Goal: Task Accomplishment & Management: Manage account settings

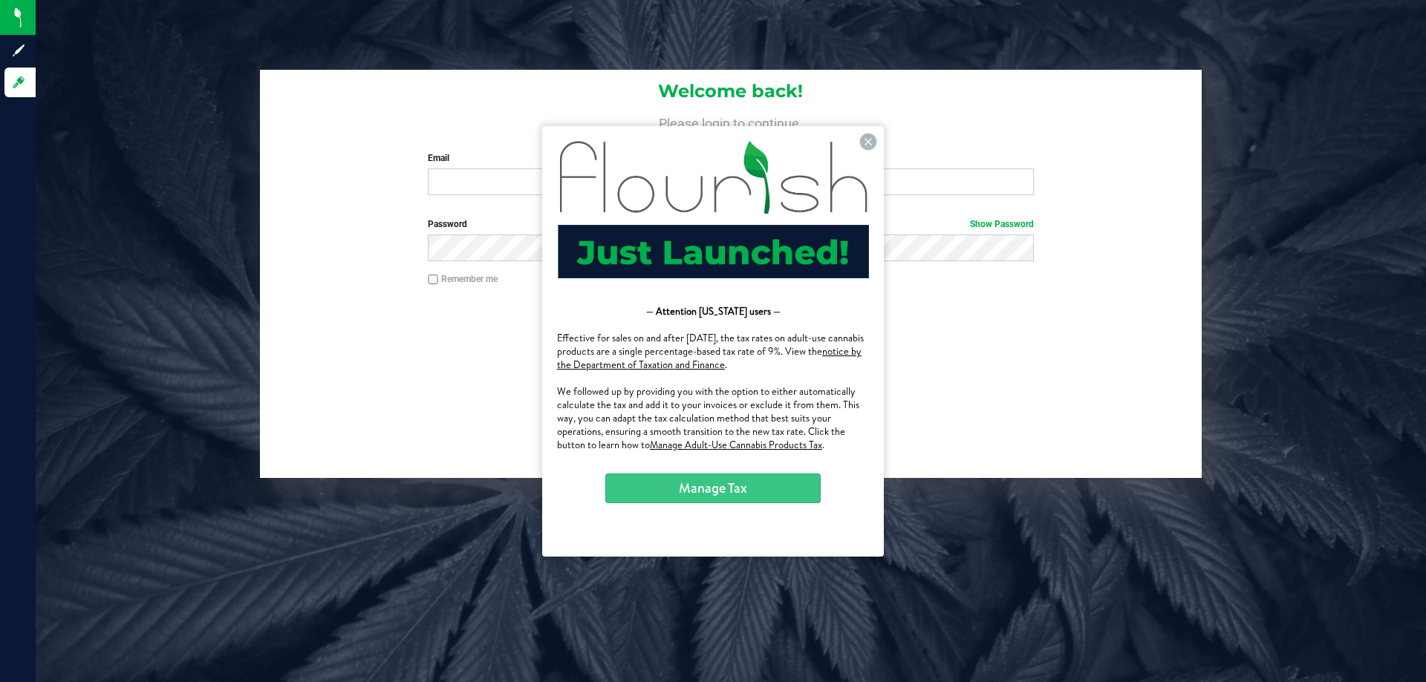
click at [782, 491] on button "Manage Tax" at bounding box center [712, 488] width 215 height 30
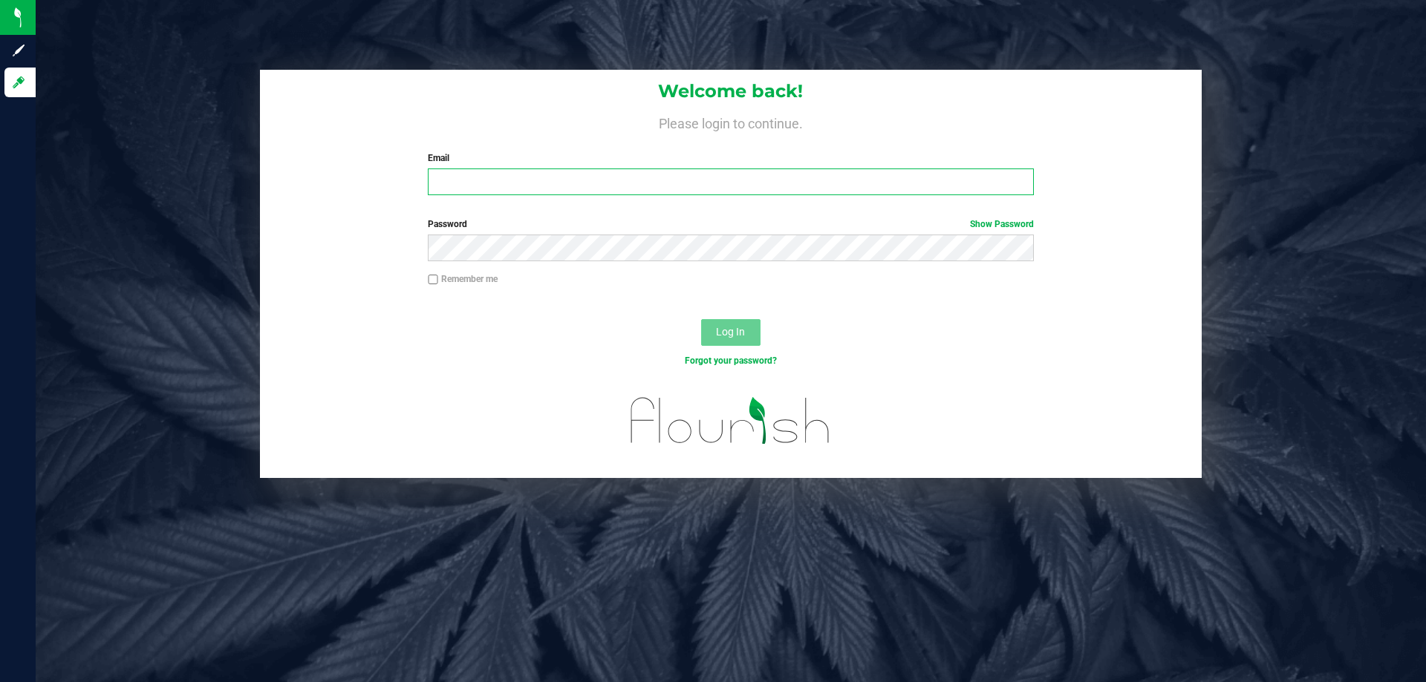
type input "[EMAIL_ADDRESS][DOMAIN_NAME]"
click at [732, 333] on span "Log In" at bounding box center [730, 332] width 29 height 12
click at [442, 278] on label "Remember me" at bounding box center [463, 279] width 70 height 13
click at [438, 278] on input "Remember me" at bounding box center [433, 280] width 10 height 10
checkbox input "true"
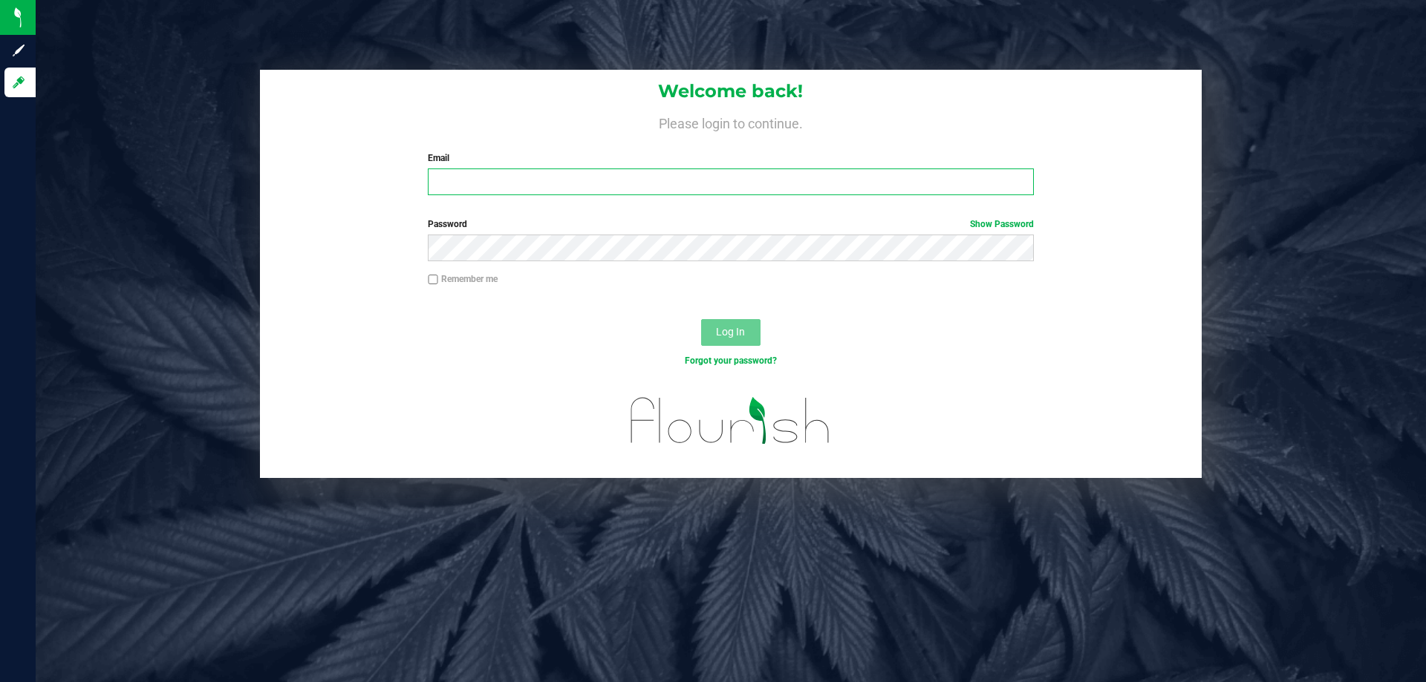
type input "[EMAIL_ADDRESS][DOMAIN_NAME]"
click at [439, 284] on label "Remember me" at bounding box center [463, 279] width 70 height 13
click at [438, 284] on input "Remember me" at bounding box center [433, 280] width 10 height 10
checkbox input "true"
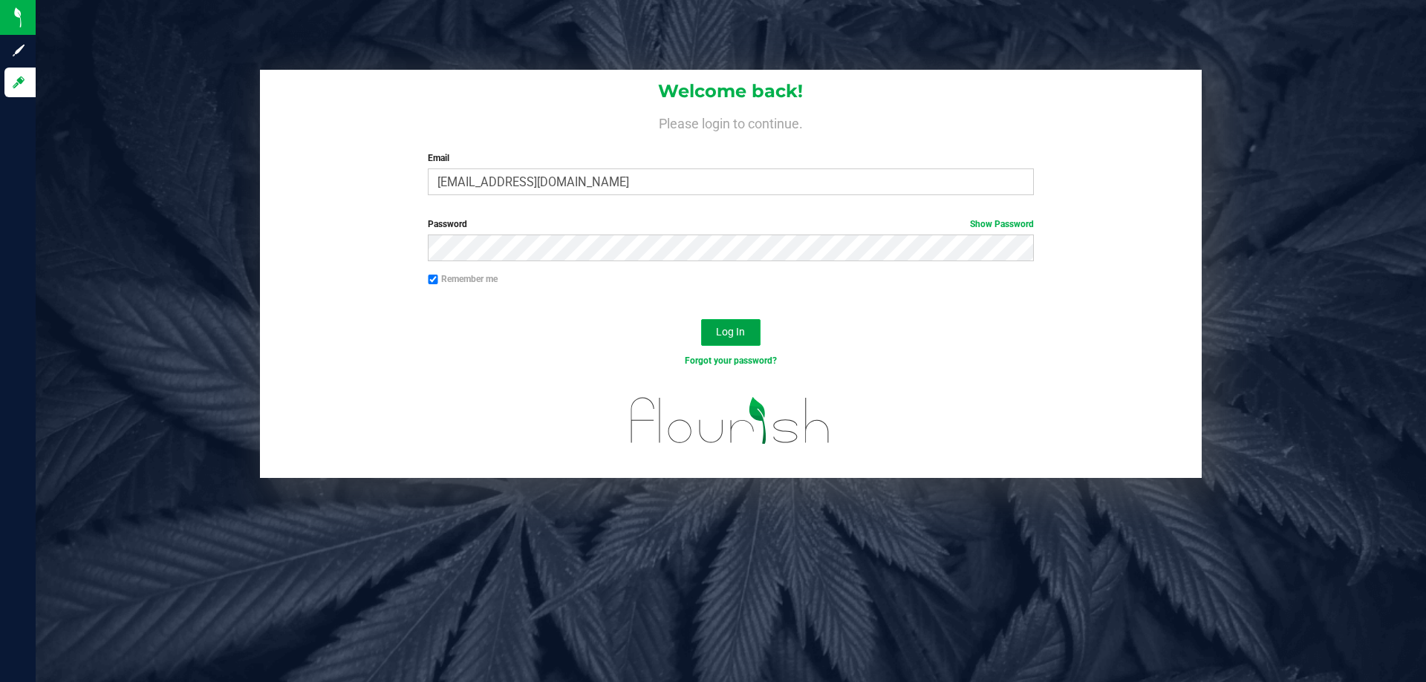
click at [739, 328] on span "Log In" at bounding box center [730, 332] width 29 height 12
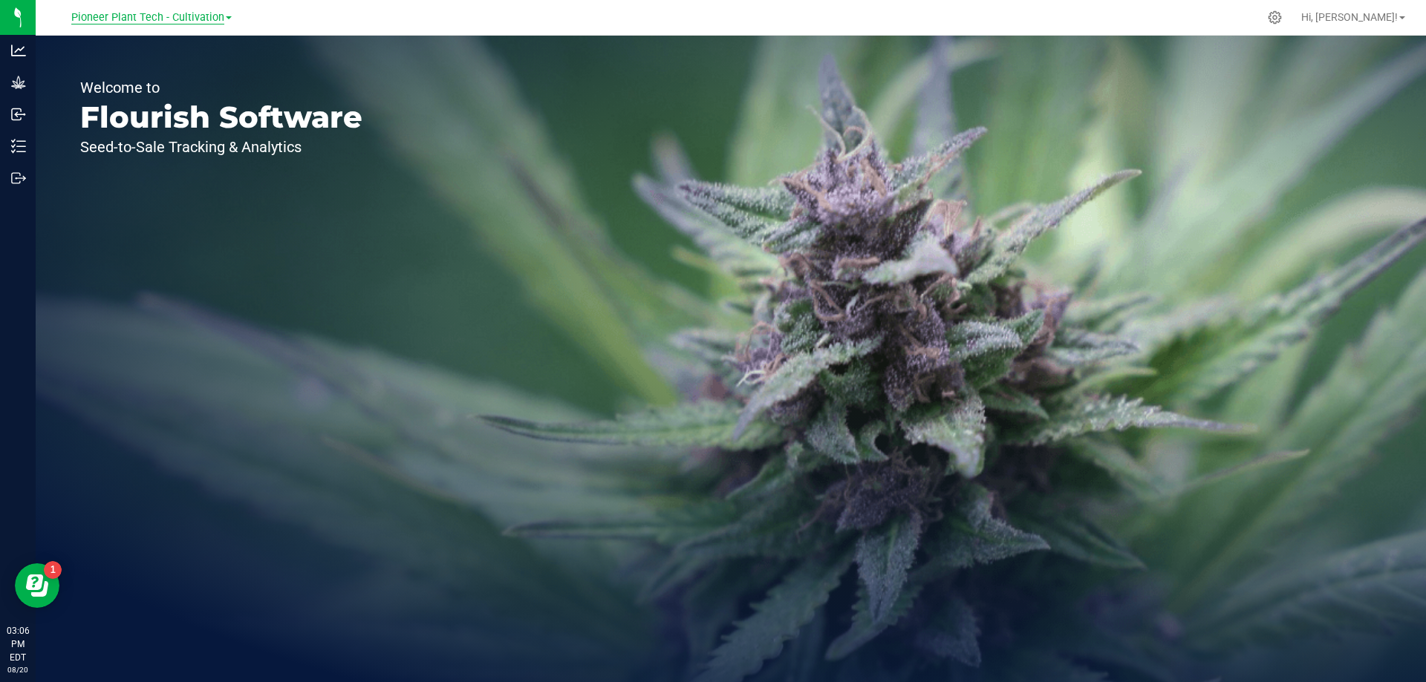
click at [181, 11] on span "Pioneer Plant Tech - Cultivation" at bounding box center [147, 17] width 153 height 13
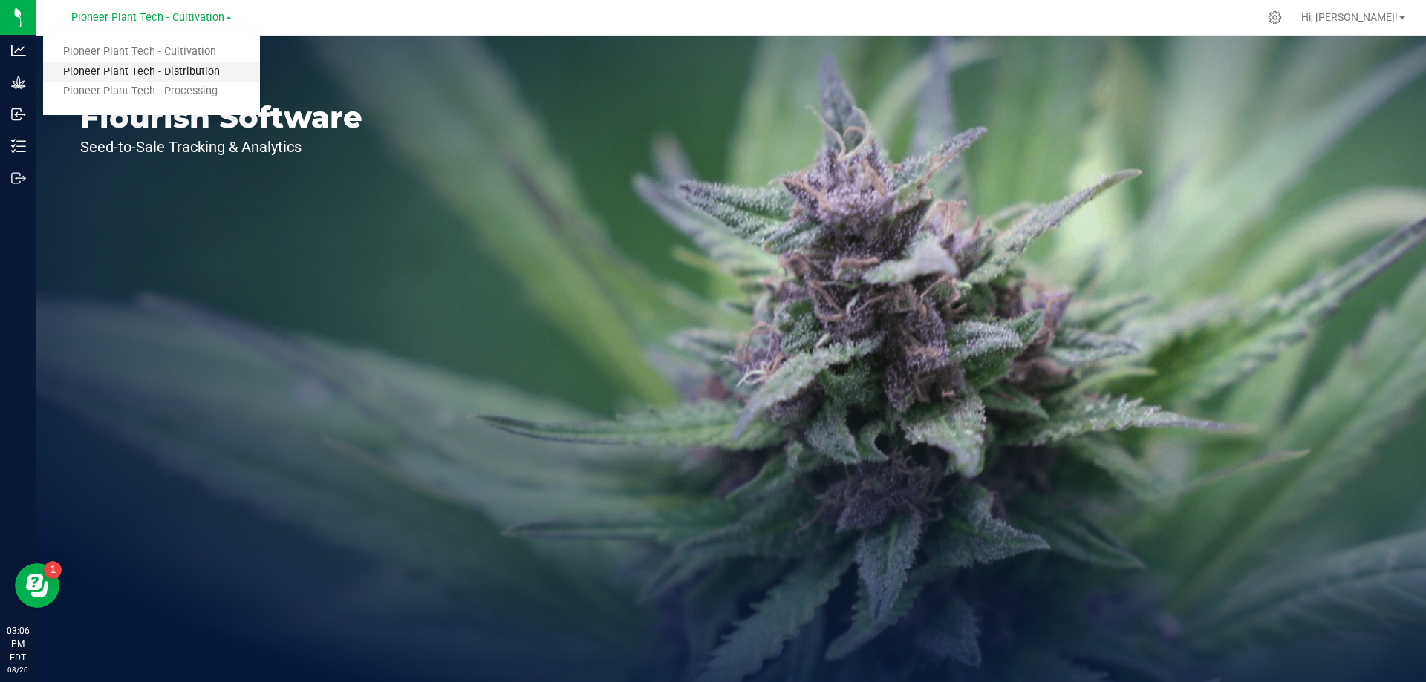
click at [185, 78] on link "Pioneer Plant Tech - Distribution" at bounding box center [151, 72] width 217 height 20
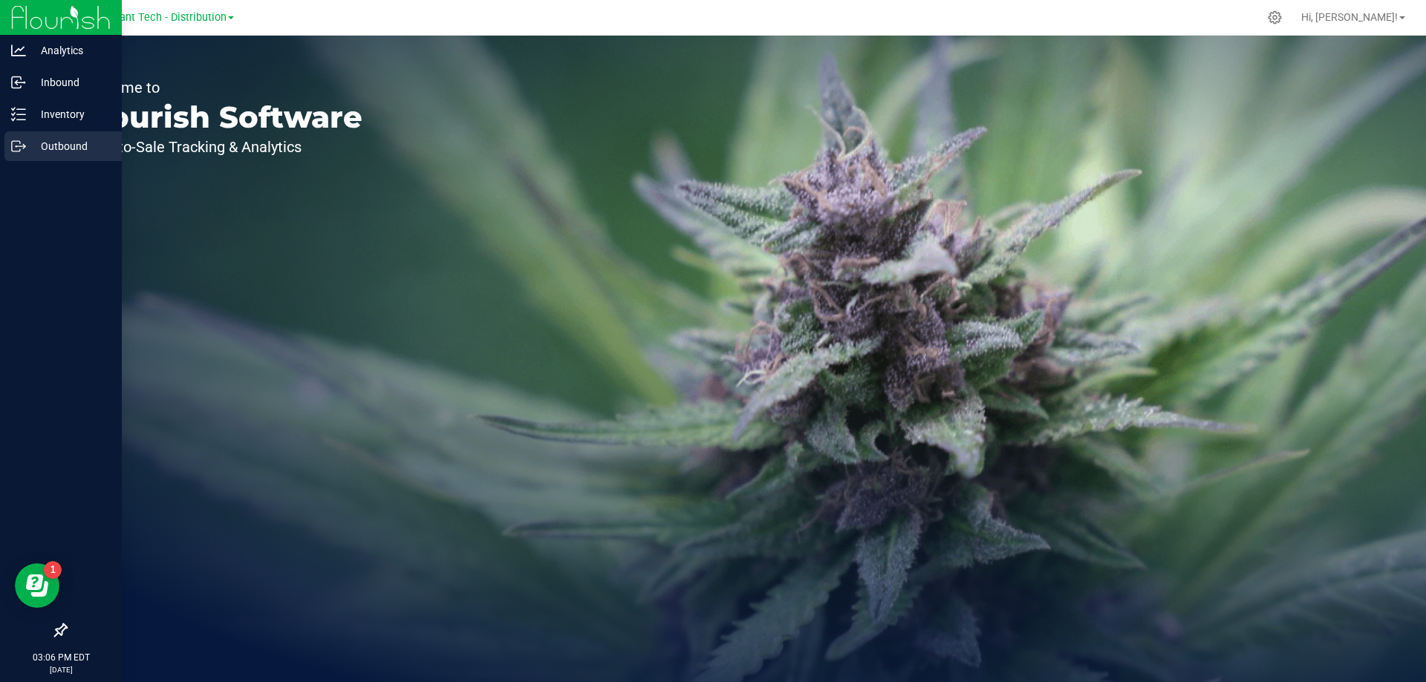
click at [22, 140] on icon at bounding box center [18, 146] width 15 height 15
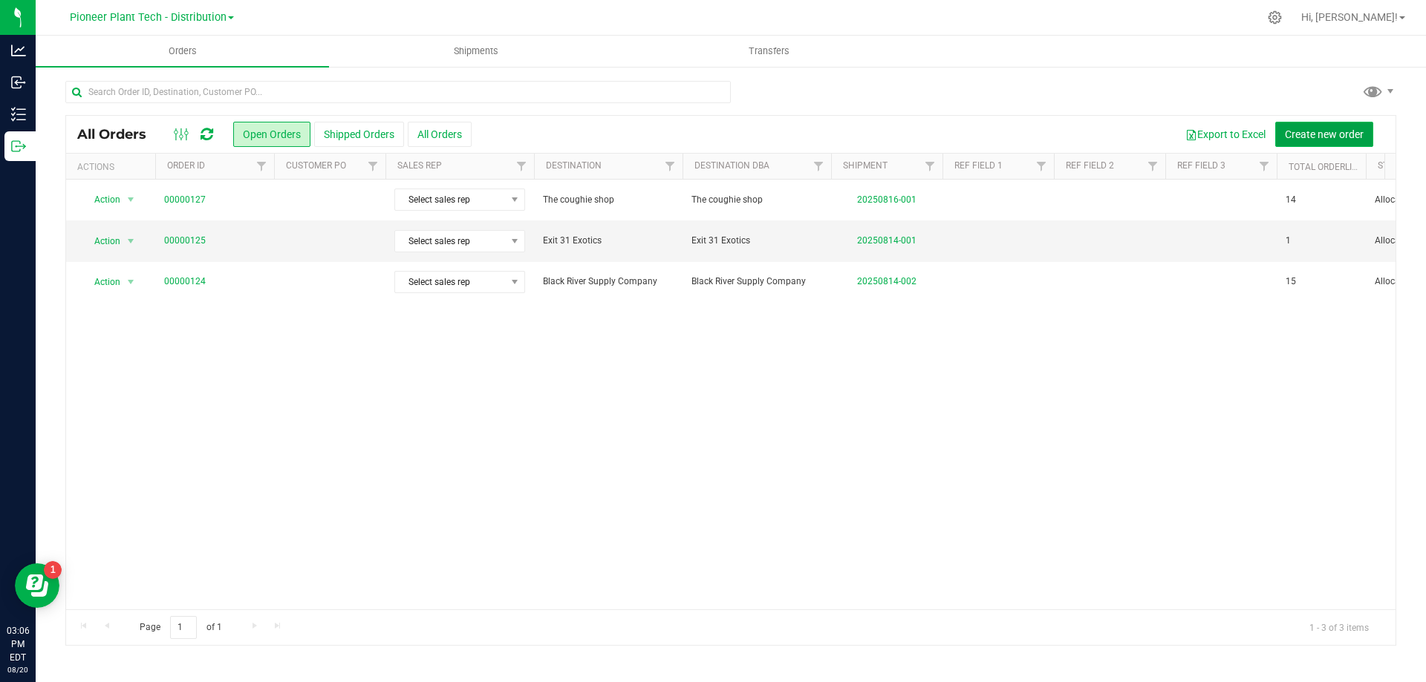
click at [1298, 123] on button "Create new order" at bounding box center [1324, 134] width 98 height 25
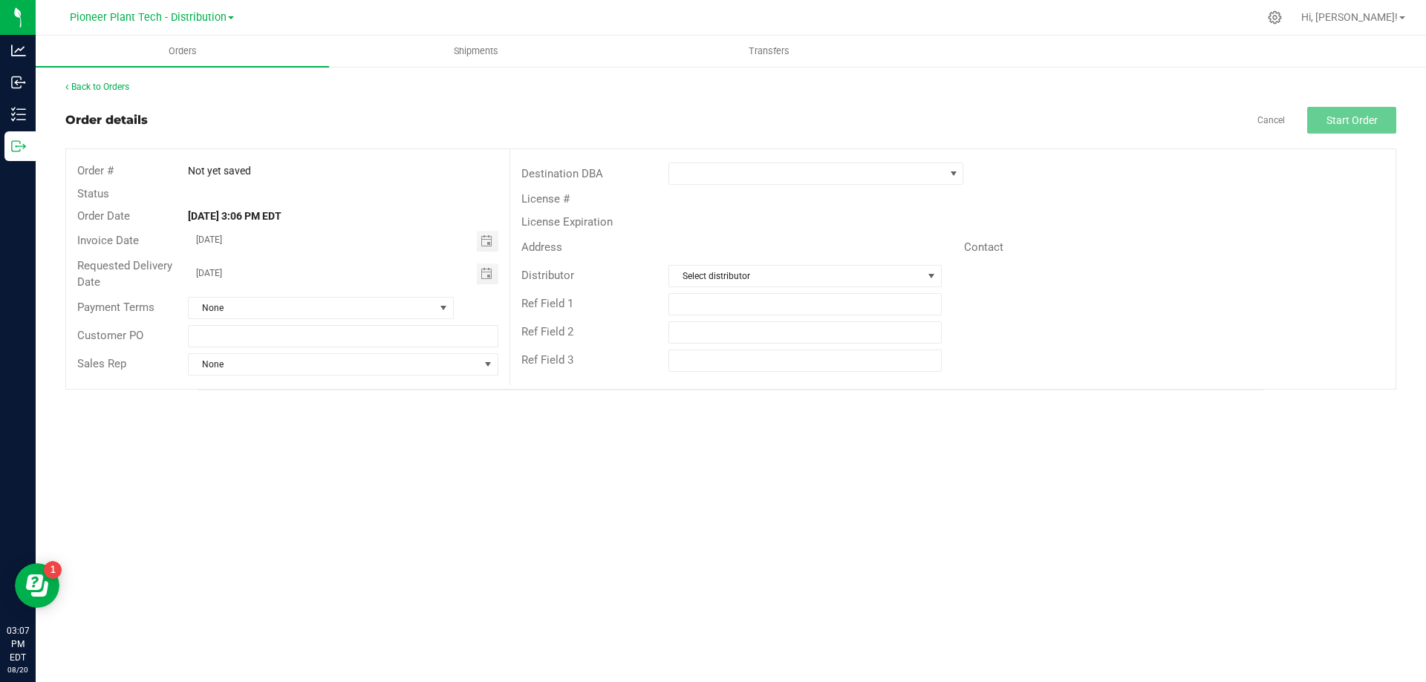
click at [667, 169] on div at bounding box center [841, 174] width 369 height 22
click at [683, 172] on span at bounding box center [806, 173] width 275 height 21
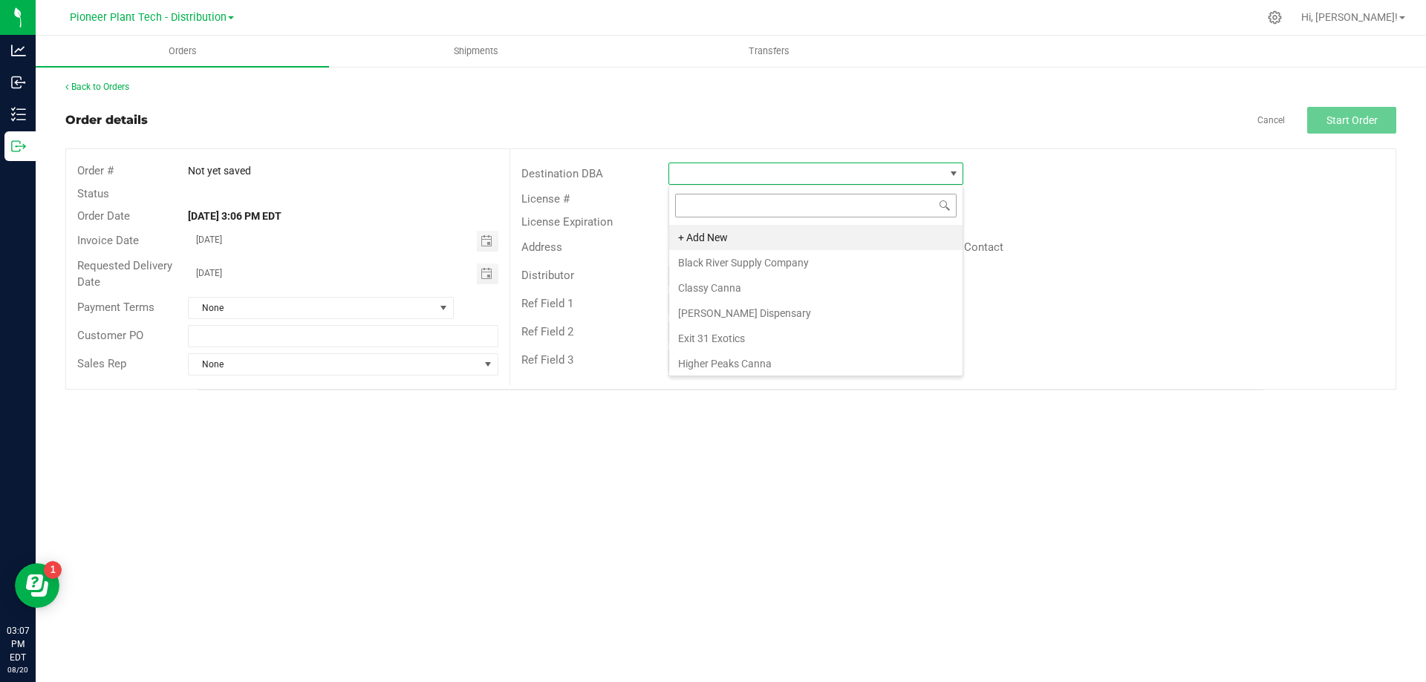
scroll to position [22, 295]
click at [728, 333] on li "Exit 31 Exotics" at bounding box center [815, 338] width 293 height 25
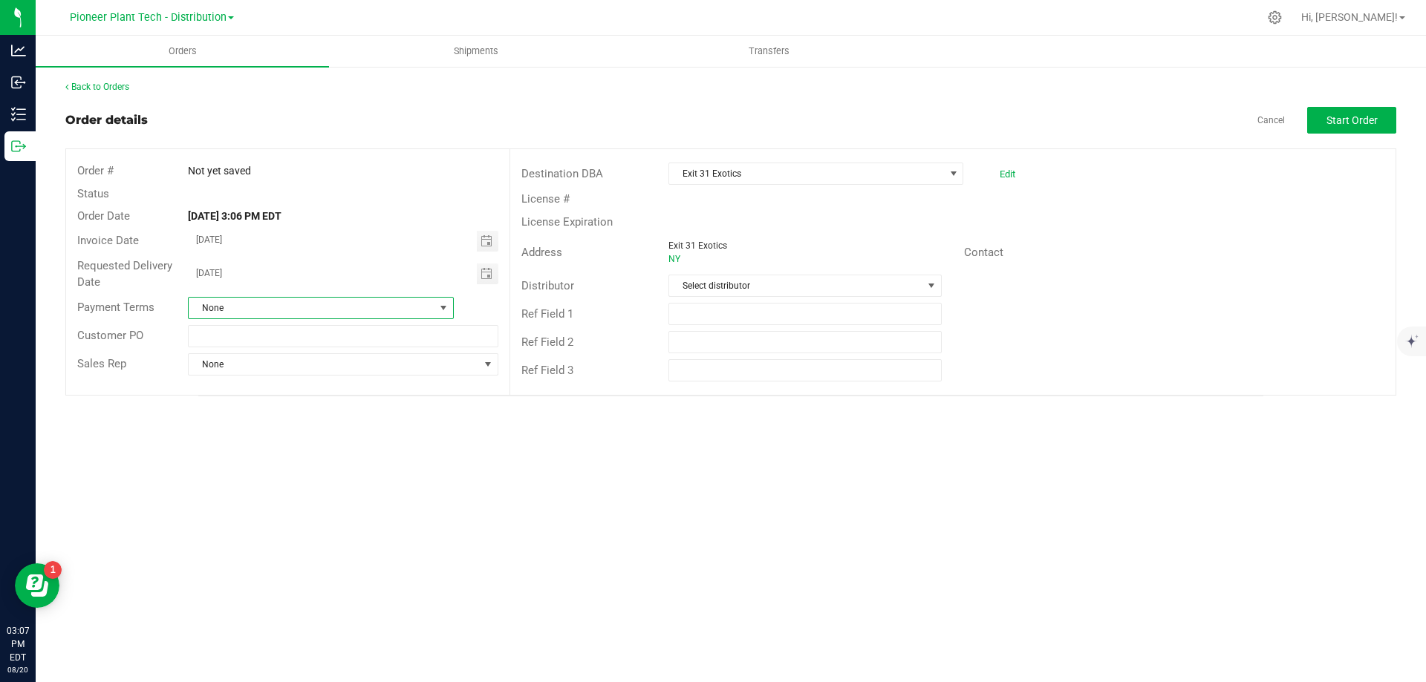
click at [433, 304] on span "None" at bounding box center [312, 308] width 246 height 21
click at [234, 469] on li "Net 30" at bounding box center [321, 475] width 264 height 25
click at [708, 290] on span "Select distributor" at bounding box center [795, 285] width 252 height 21
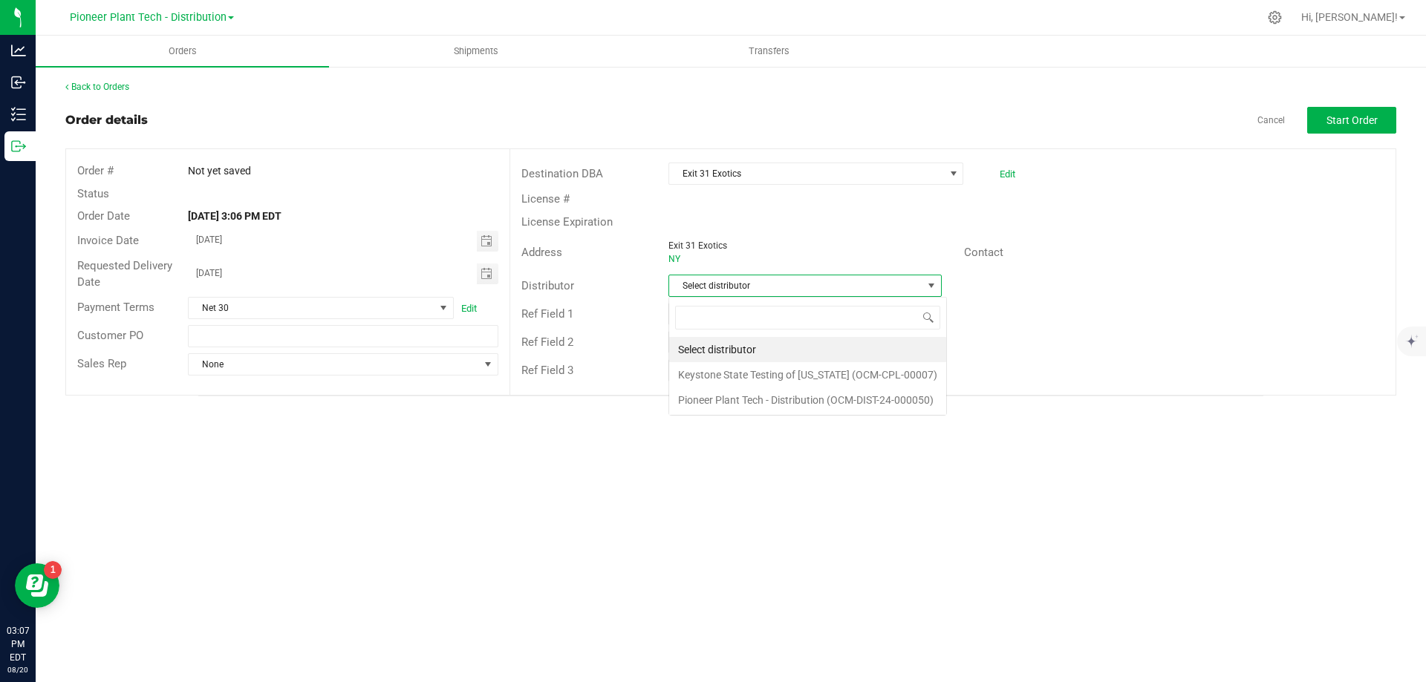
scroll to position [22, 273]
click at [739, 397] on li "Pioneer Plant Tech - Distribution (OCM-DIST-24-000050)" at bounding box center [807, 400] width 277 height 25
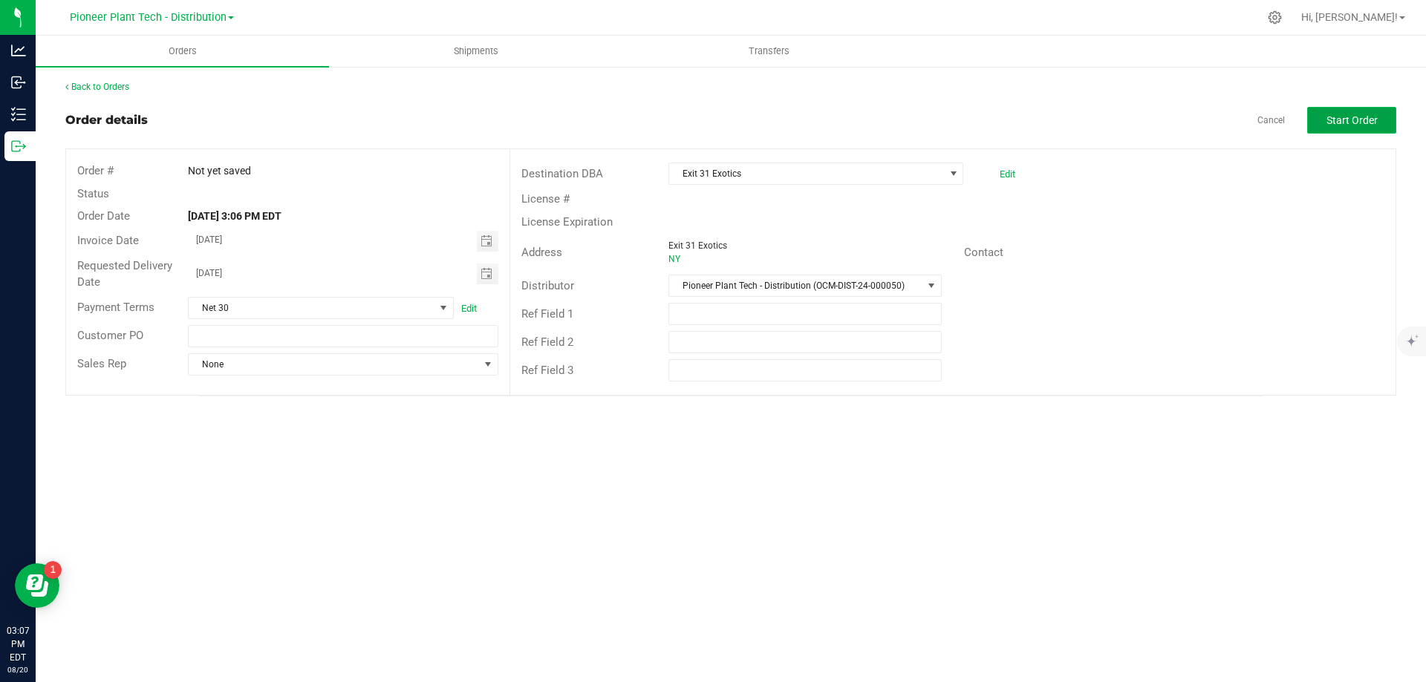
click at [1346, 123] on span "Start Order" at bounding box center [1351, 120] width 51 height 12
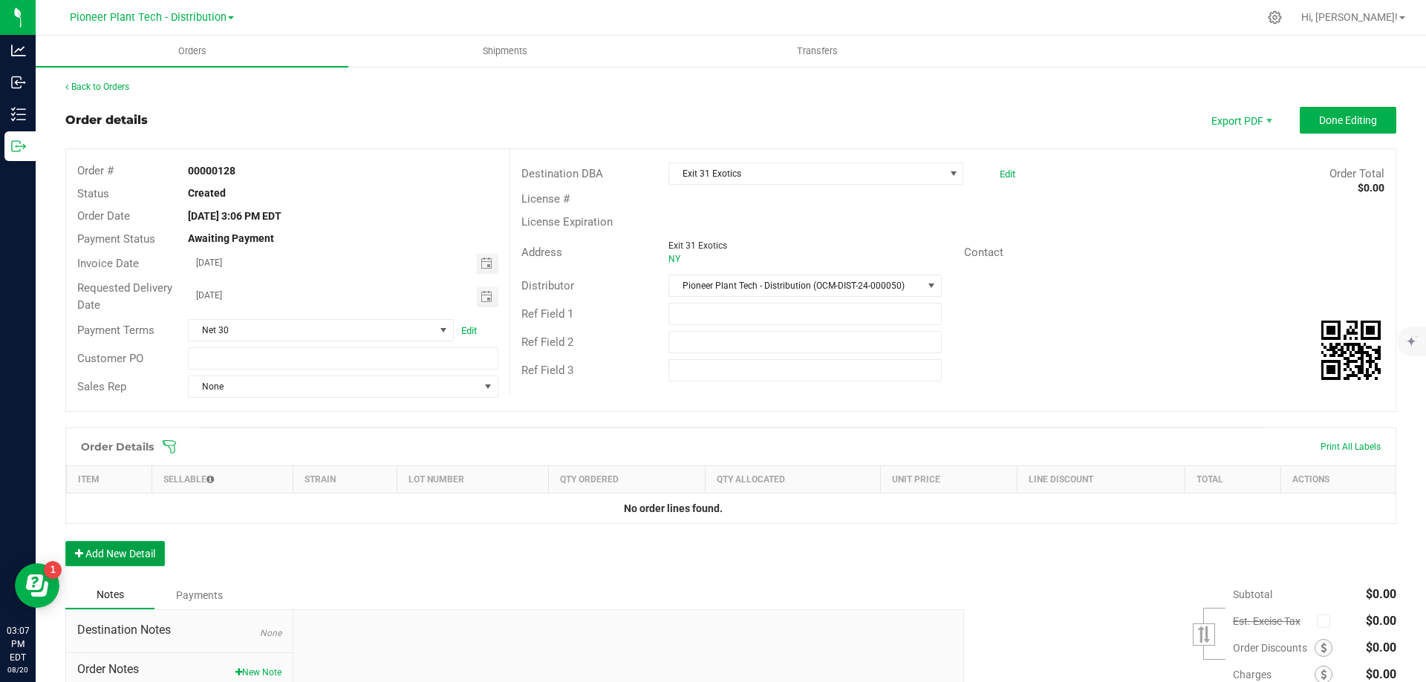
click at [131, 563] on button "Add New Detail" at bounding box center [115, 553] width 100 height 25
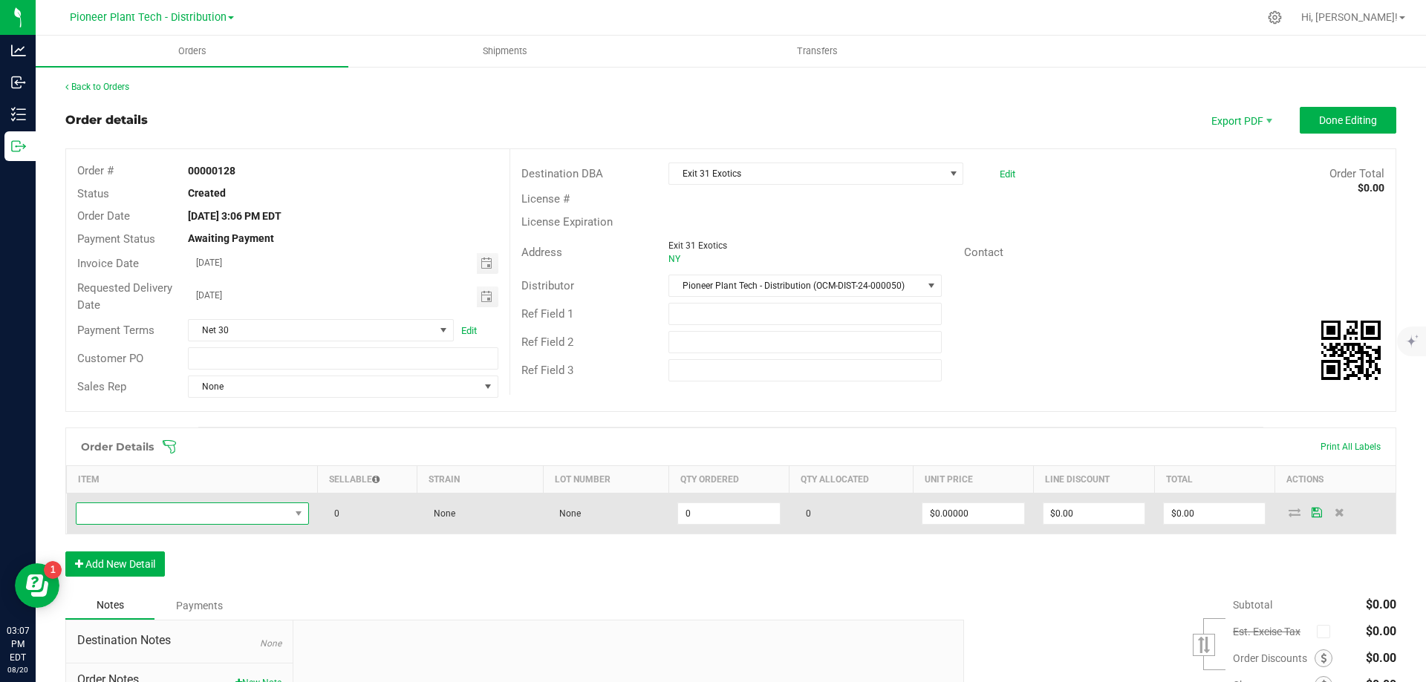
click at [143, 513] on span "NO DATA FOUND" at bounding box center [182, 513] width 213 height 21
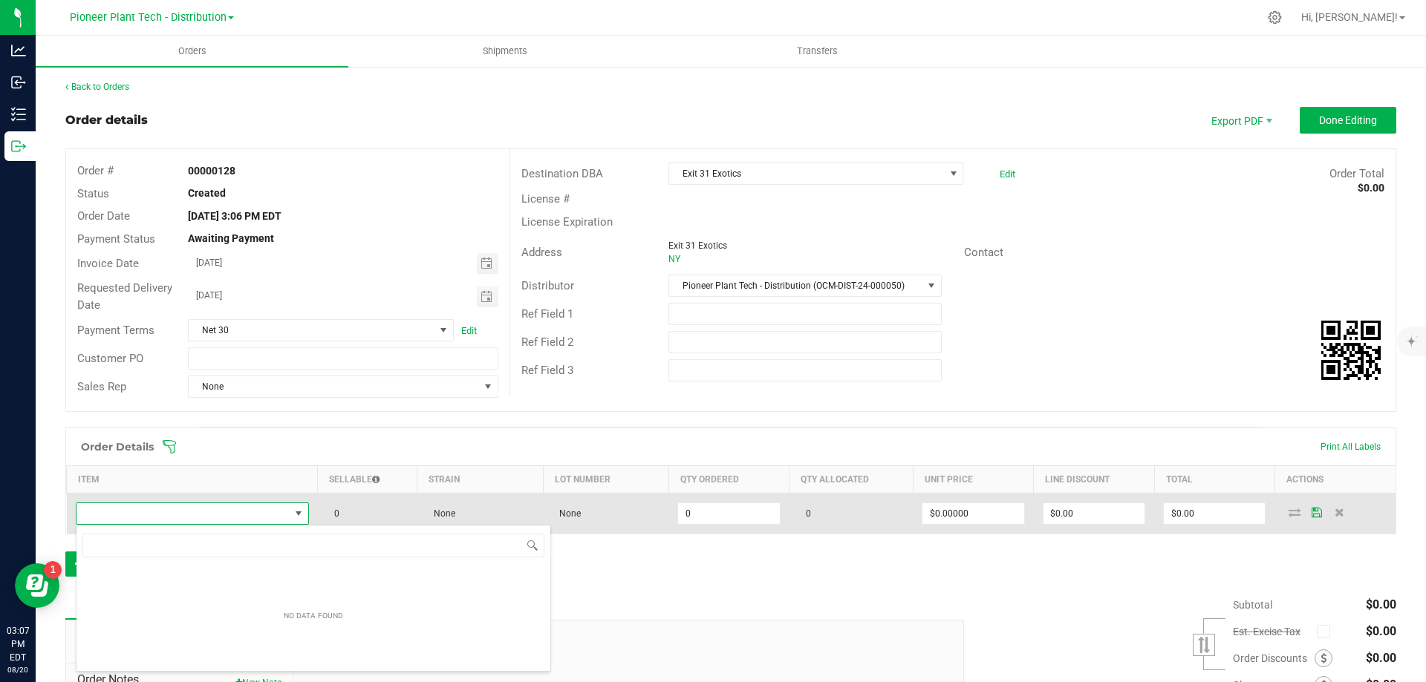
scroll to position [22, 231]
type input "sweet"
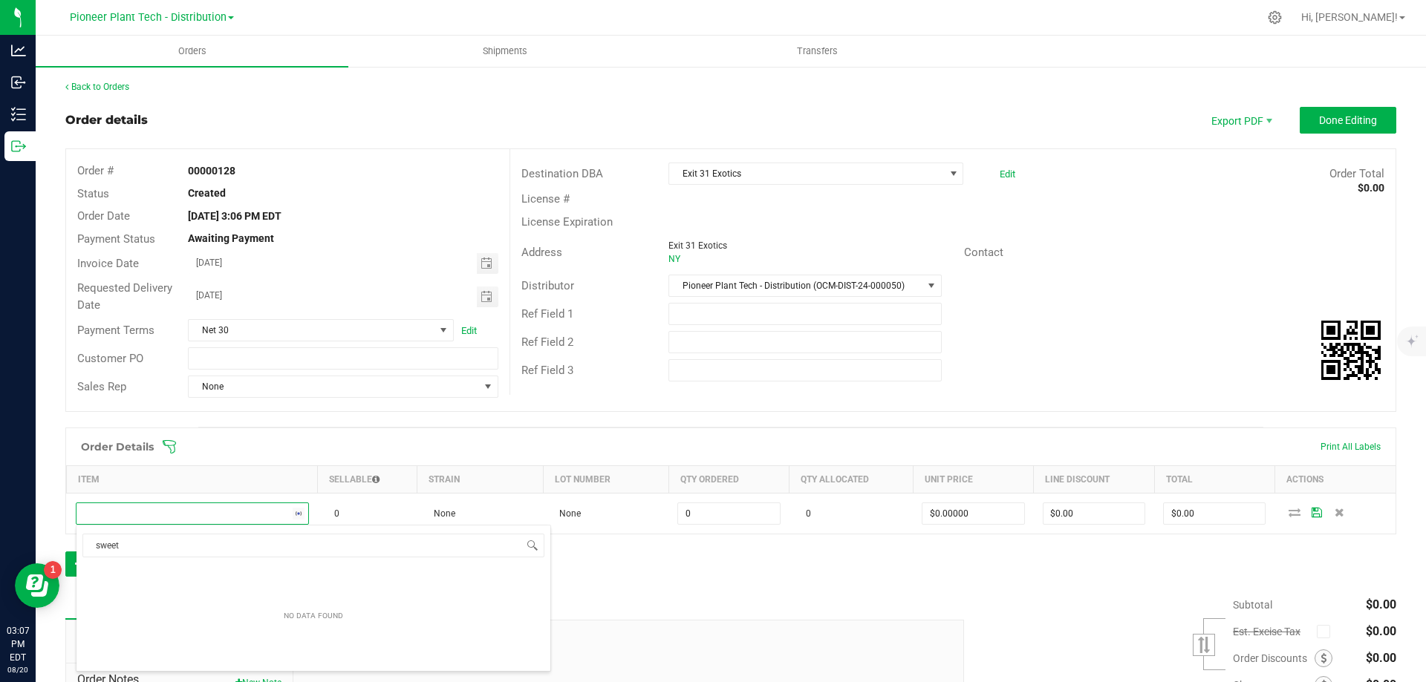
click at [676, 575] on div "Order Details Print All Labels Item Sellable Strain Lot Number Qty Ordered Qty …" at bounding box center [730, 510] width 1331 height 164
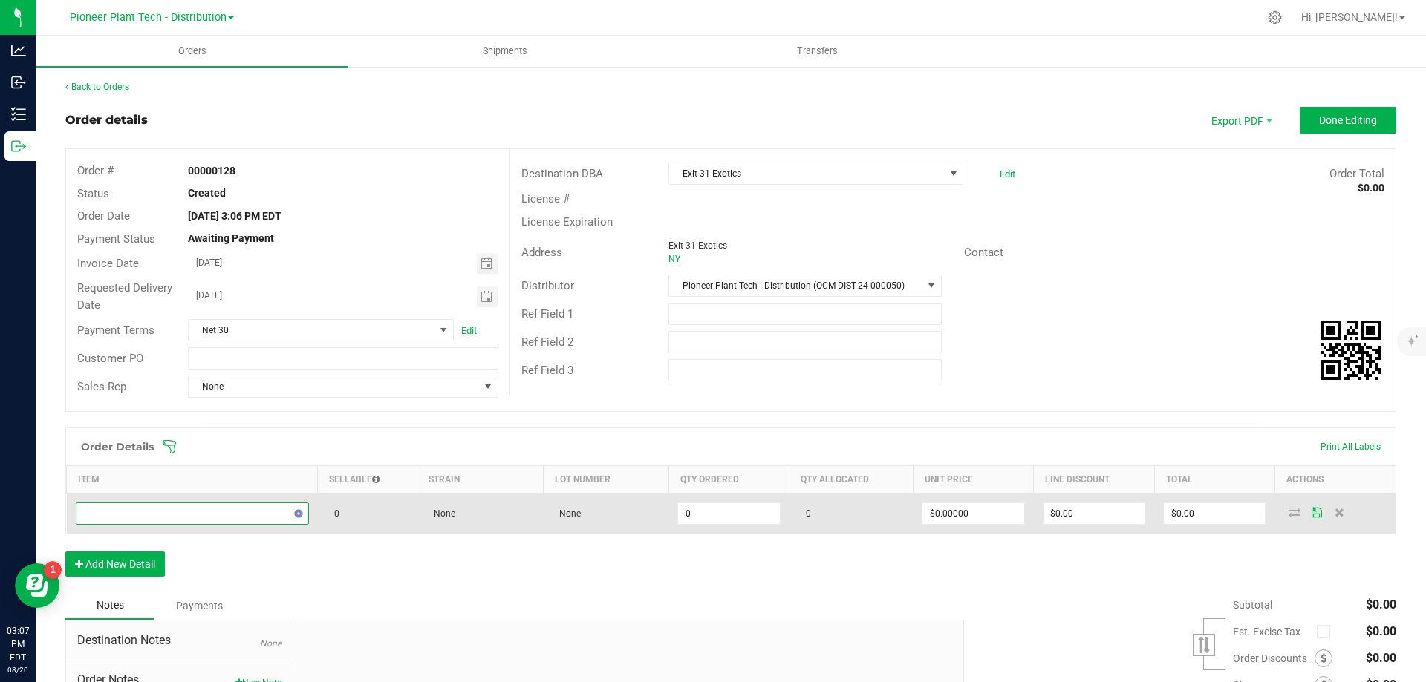
click at [165, 511] on span "NO DATA FOUND" at bounding box center [182, 513] width 213 height 21
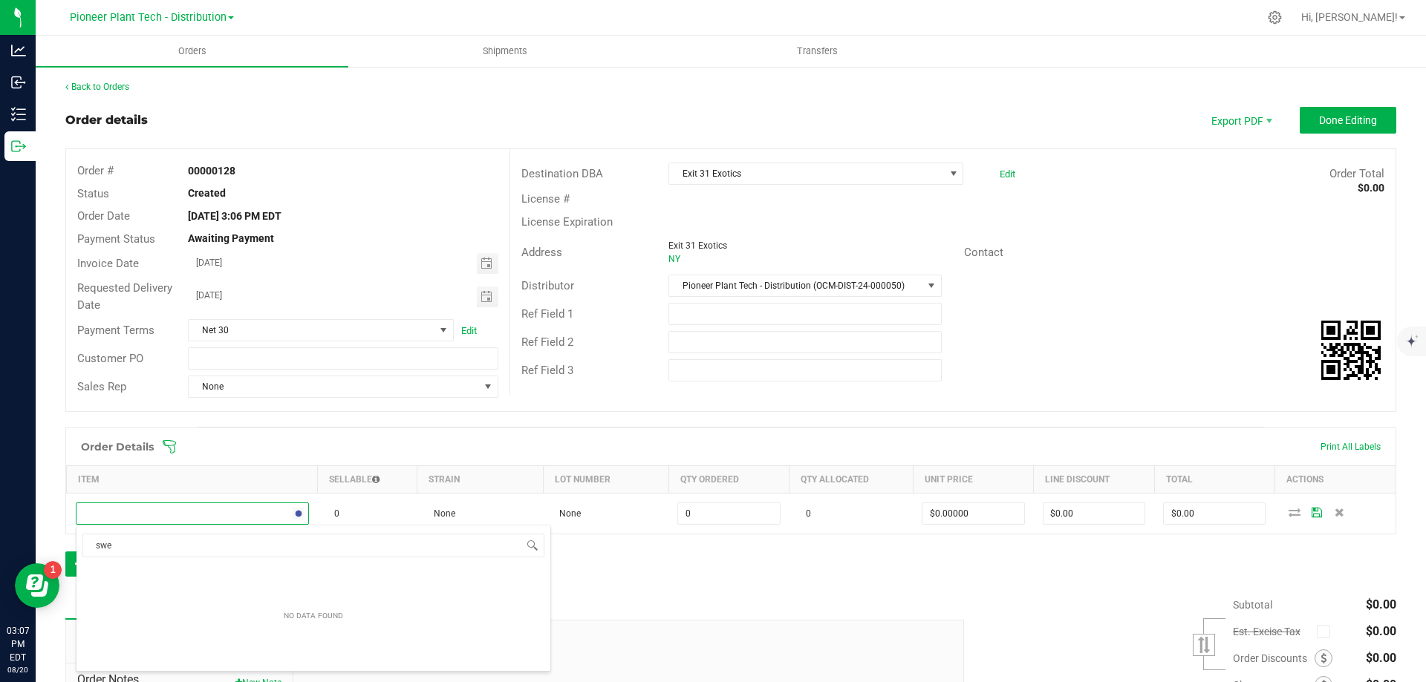
drag, startPoint x: 151, startPoint y: 548, endPoint x: 65, endPoint y: 545, distance: 85.4
click at [65, 545] on body "Analytics Inbound Inventory Outbound 03:07 PM EDT 08/20/2025 08/20 Pioneer Plan…" at bounding box center [713, 341] width 1426 height 682
type input "dime"
click at [656, 565] on div "Order Details Print All Labels Item Sellable Strain Lot Number Qty Ordered Qty …" at bounding box center [730, 510] width 1331 height 164
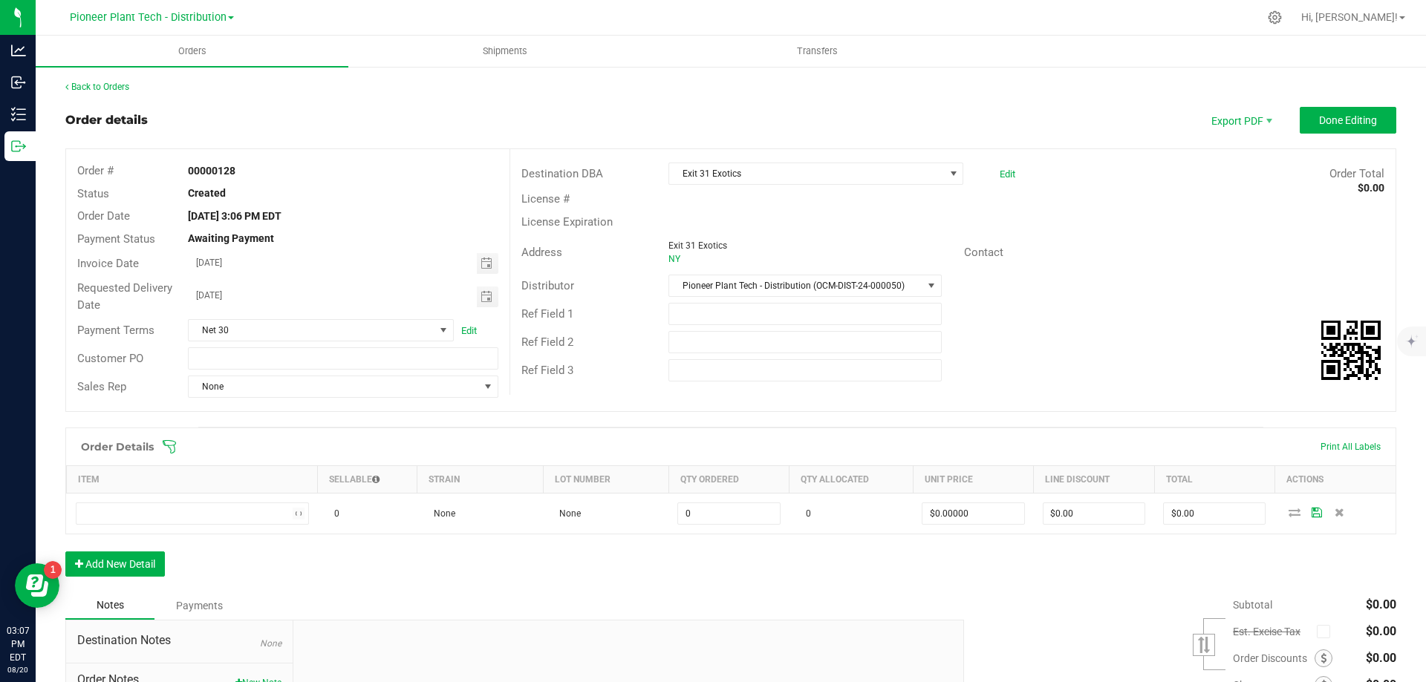
scroll to position [149, 0]
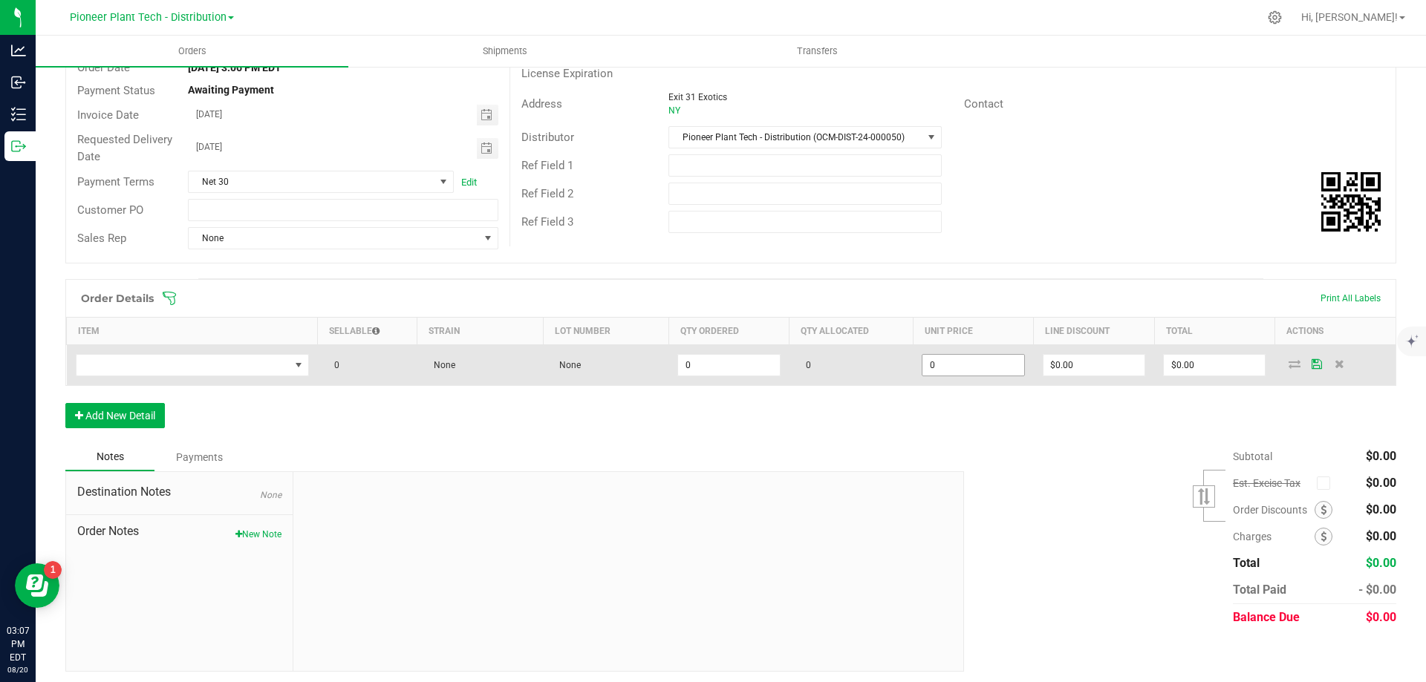
click at [975, 362] on input "0" at bounding box center [972, 365] width 101 height 21
type input "4"
type input "."
type input "4"
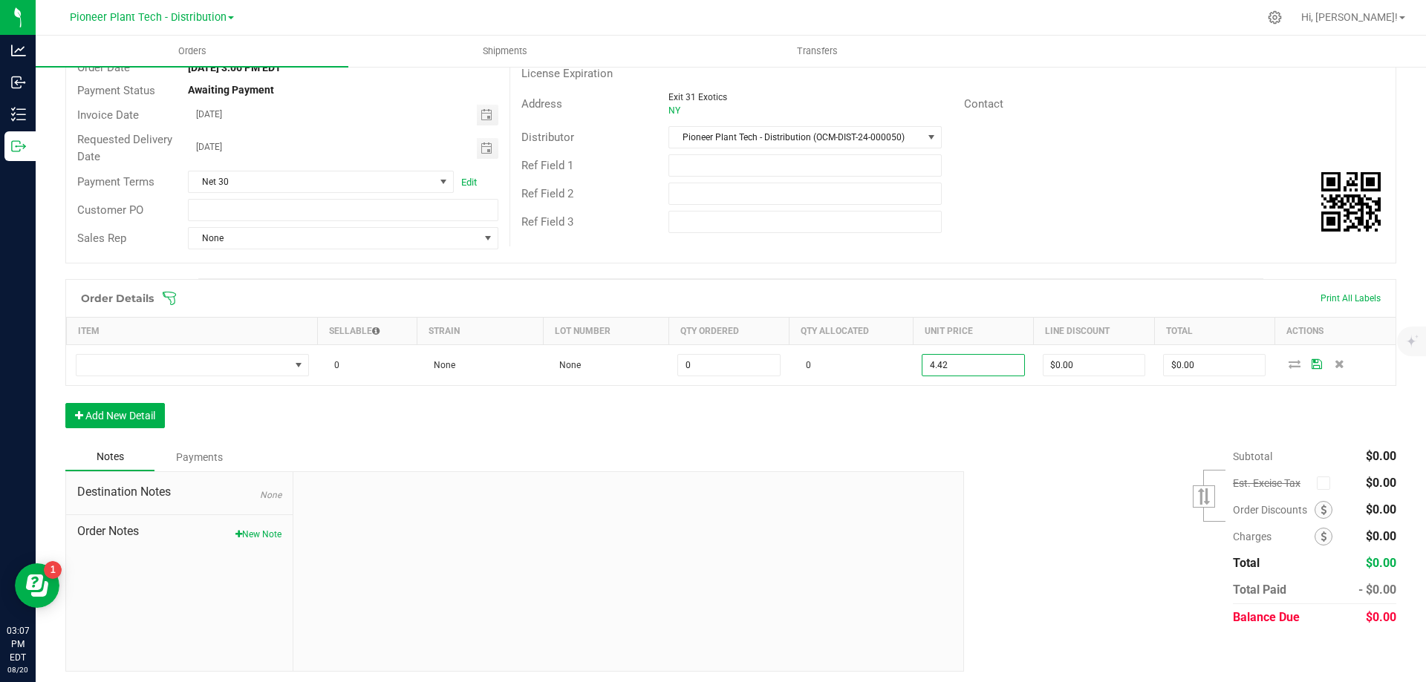
type input "$4.42000"
click at [564, 433] on div "Order Details Print All Labels Item Sellable Strain Lot Number Qty Ordered Qty …" at bounding box center [730, 361] width 1331 height 164
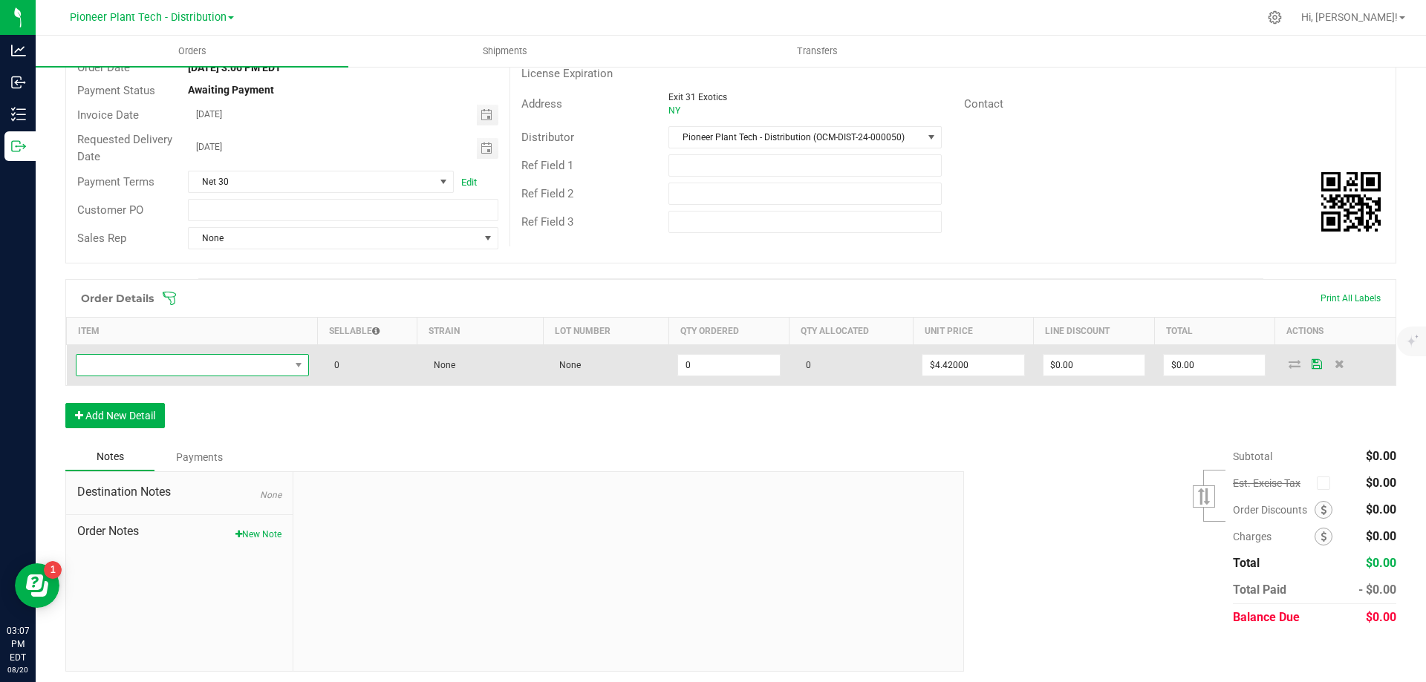
click at [249, 368] on span at bounding box center [182, 365] width 213 height 21
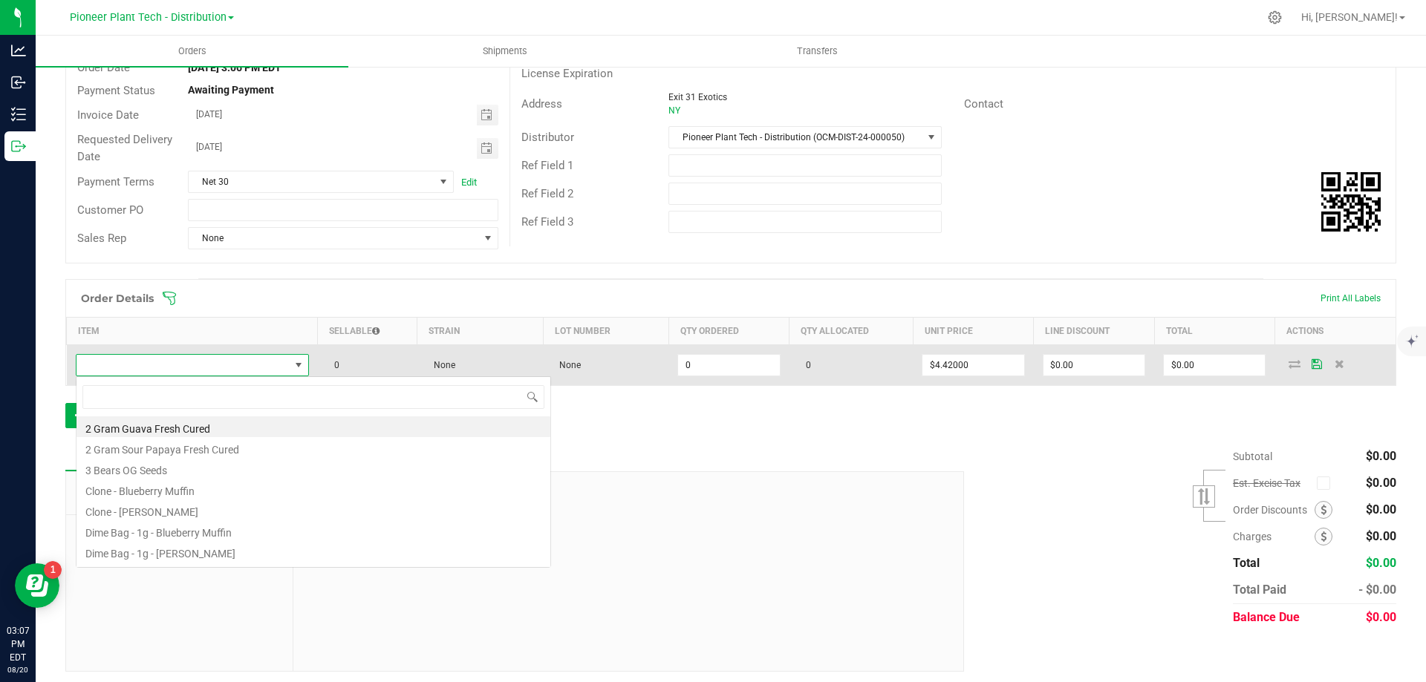
scroll to position [22, 231]
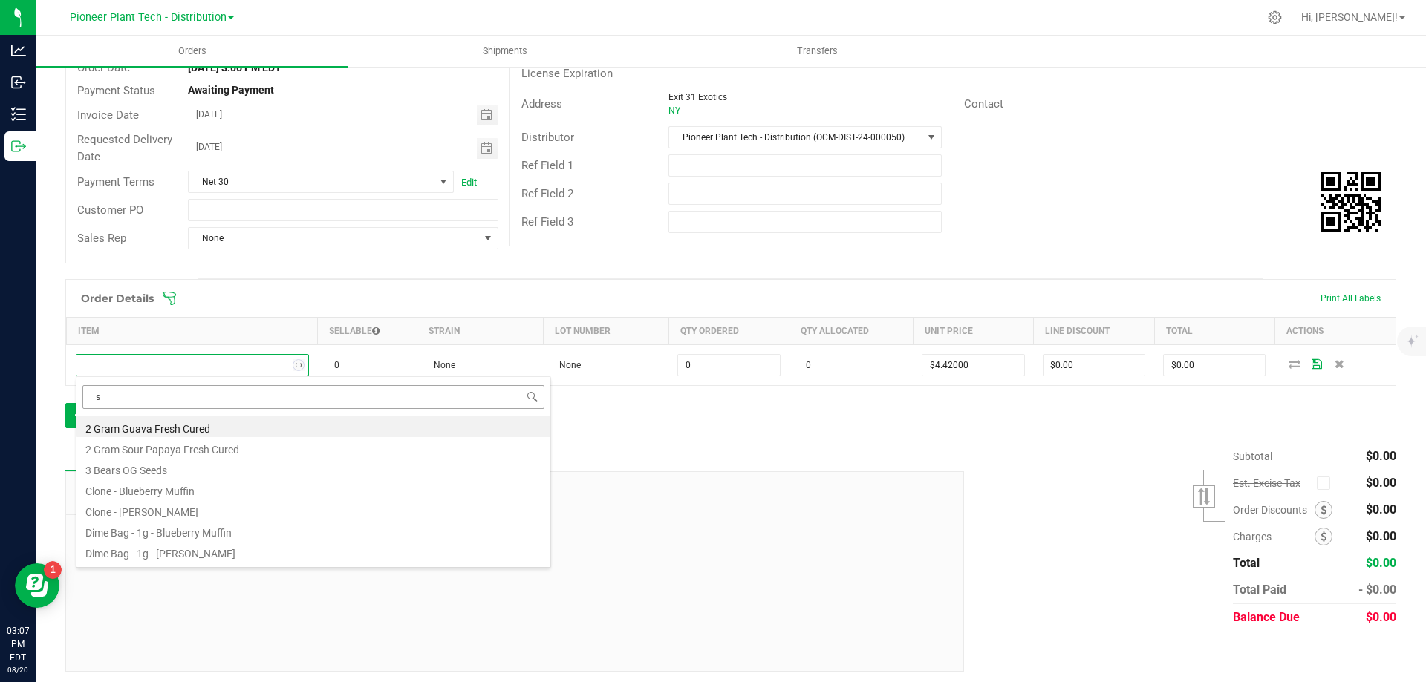
type input "sw"
click at [208, 427] on li "Dime Bag - 1g - Sweet Tooth" at bounding box center [313, 427] width 474 height 21
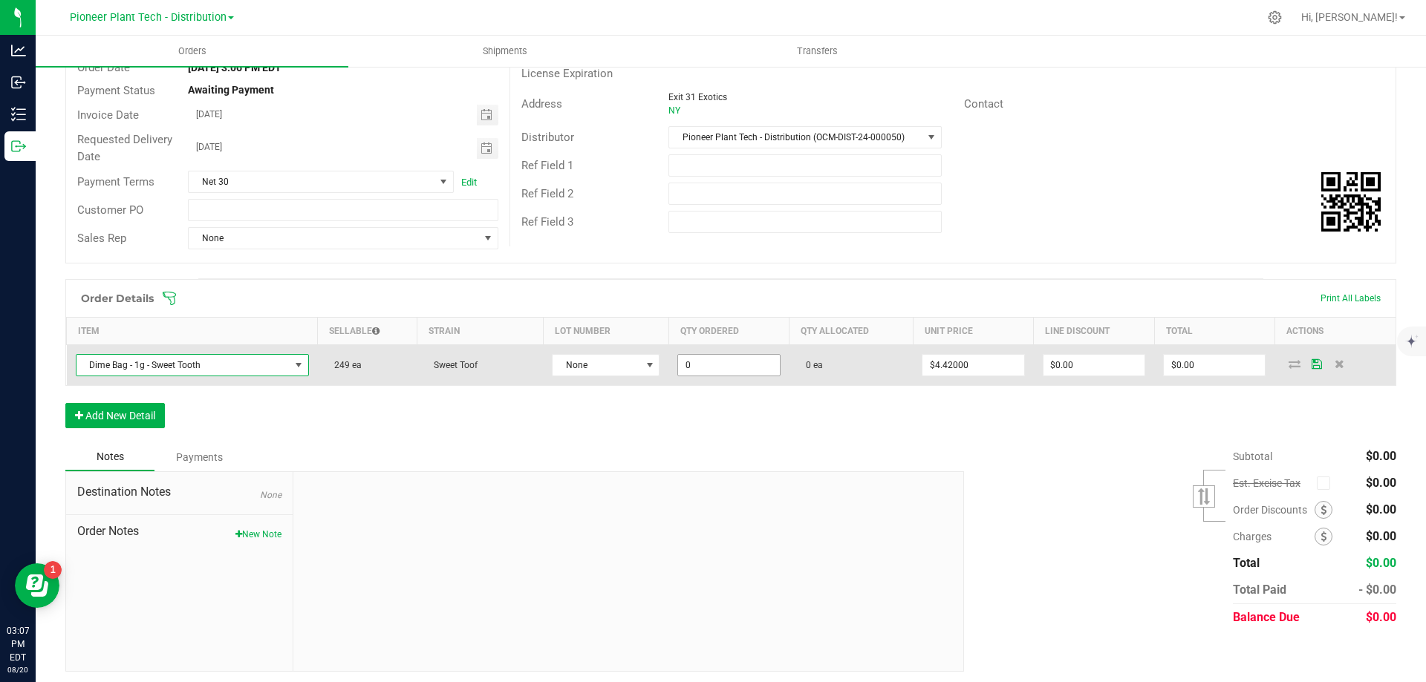
click at [723, 362] on input "0" at bounding box center [728, 365] width 101 height 21
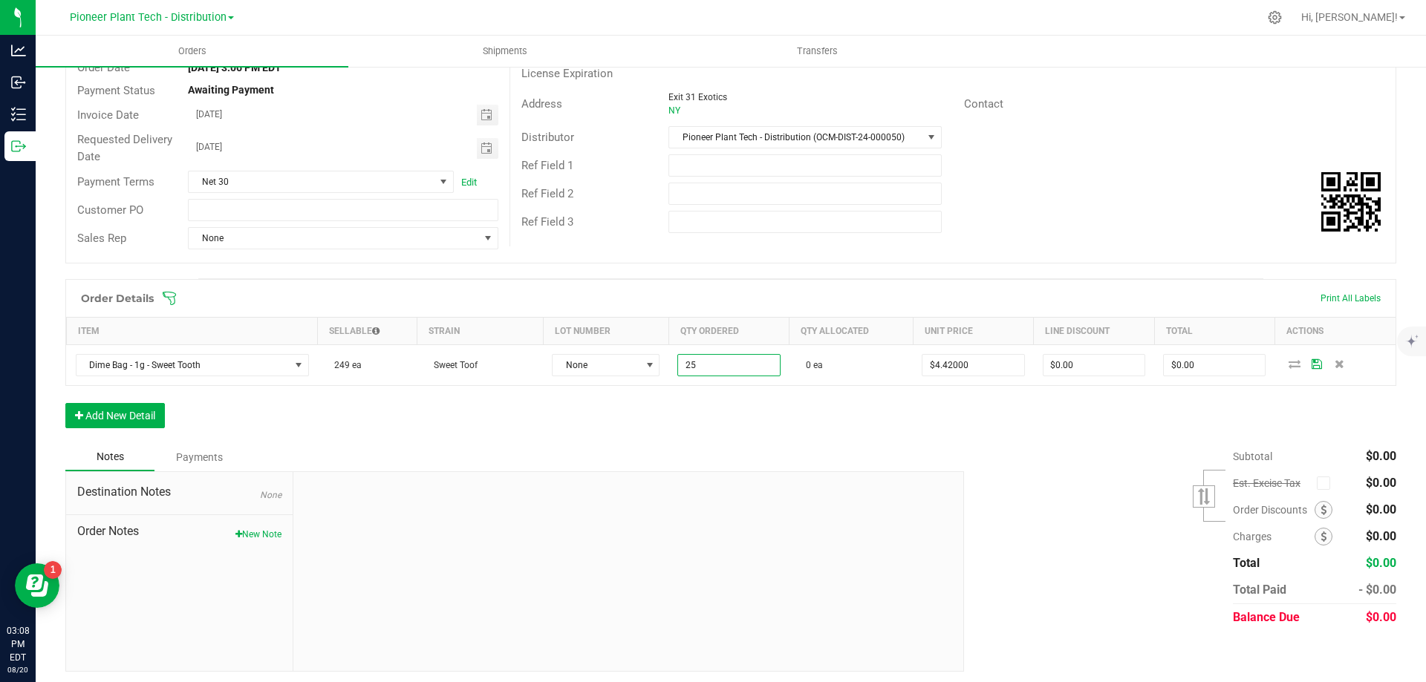
type input "25 ea"
type input "$110.50"
click at [913, 436] on div "Order Details Print All Labels Item Sellable Strain Lot Number Qty Ordered Qty …" at bounding box center [730, 361] width 1331 height 164
click at [1086, 467] on div "Subtotal $0.00 Est. Excise Tax" at bounding box center [1174, 537] width 443 height 188
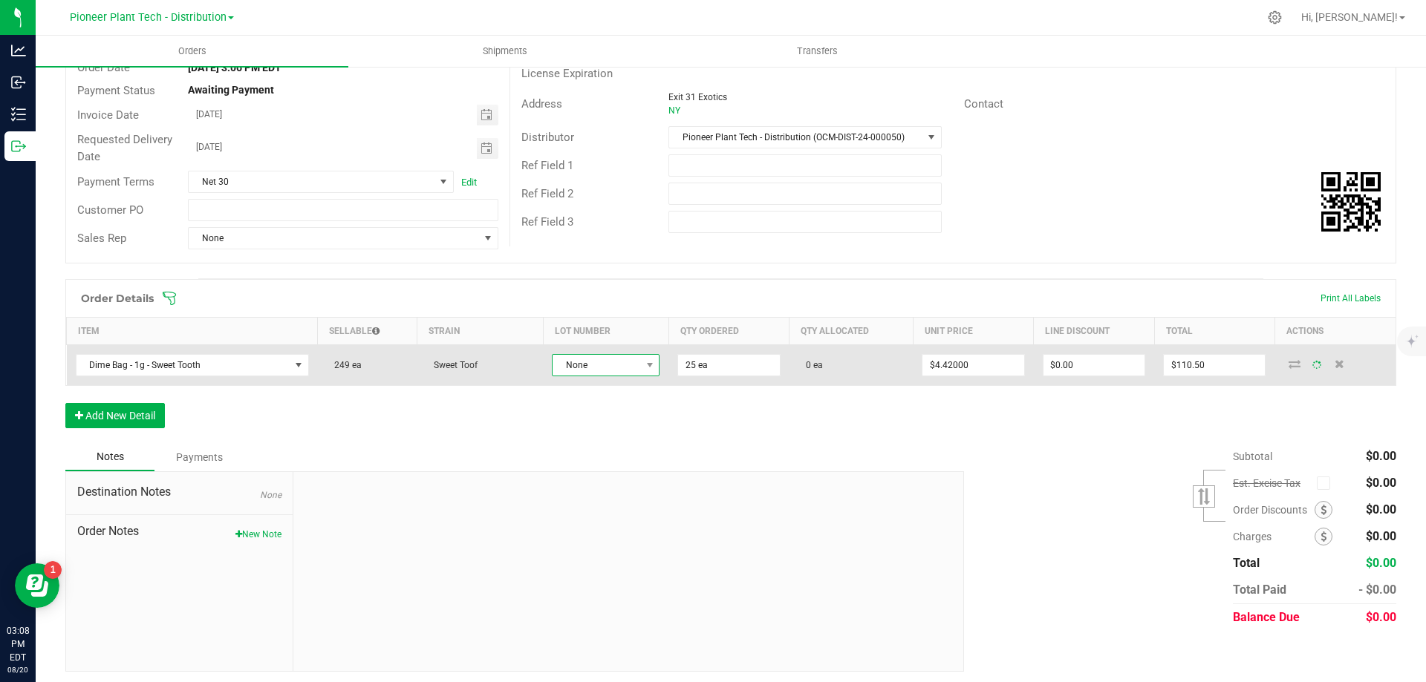
click at [615, 364] on span "None" at bounding box center [596, 365] width 88 height 21
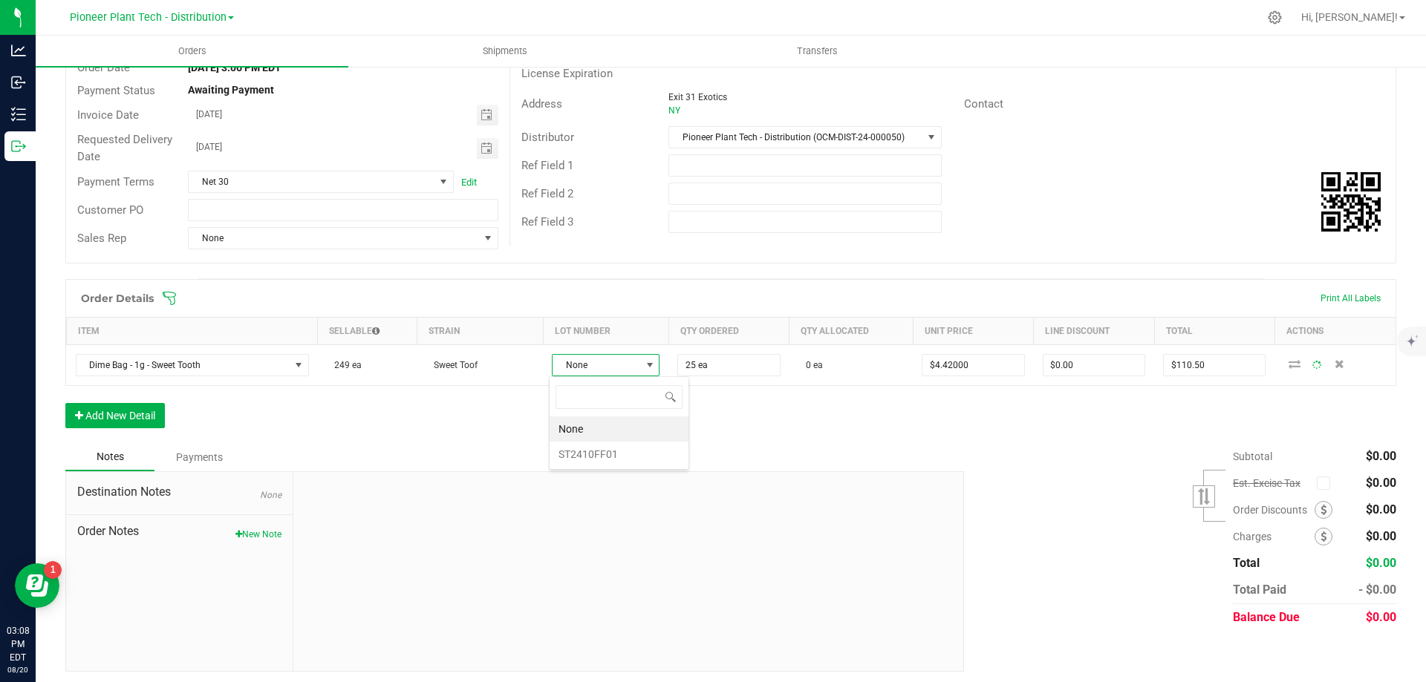
scroll to position [22, 106]
click at [594, 459] on li "ST2410FF01" at bounding box center [618, 454] width 139 height 25
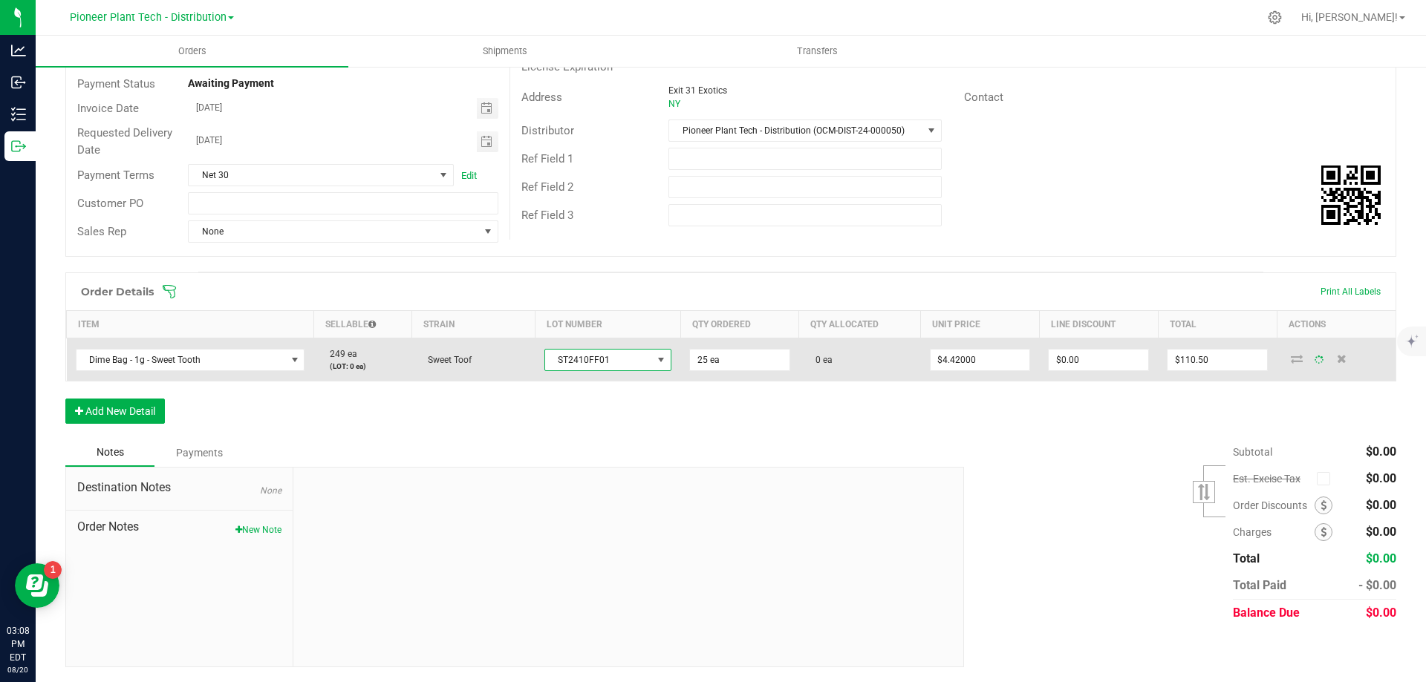
scroll to position [153, 0]
click at [1290, 359] on icon at bounding box center [1294, 359] width 12 height 9
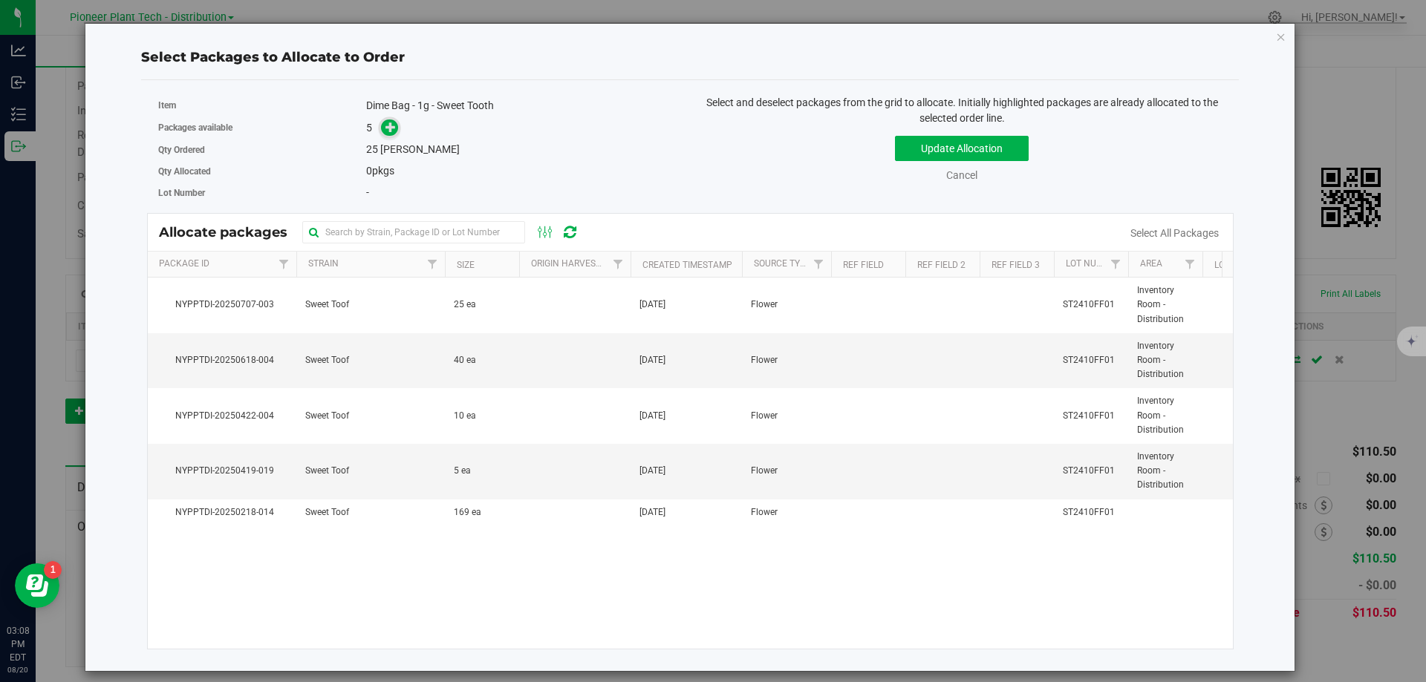
click at [384, 134] on span at bounding box center [389, 128] width 17 height 17
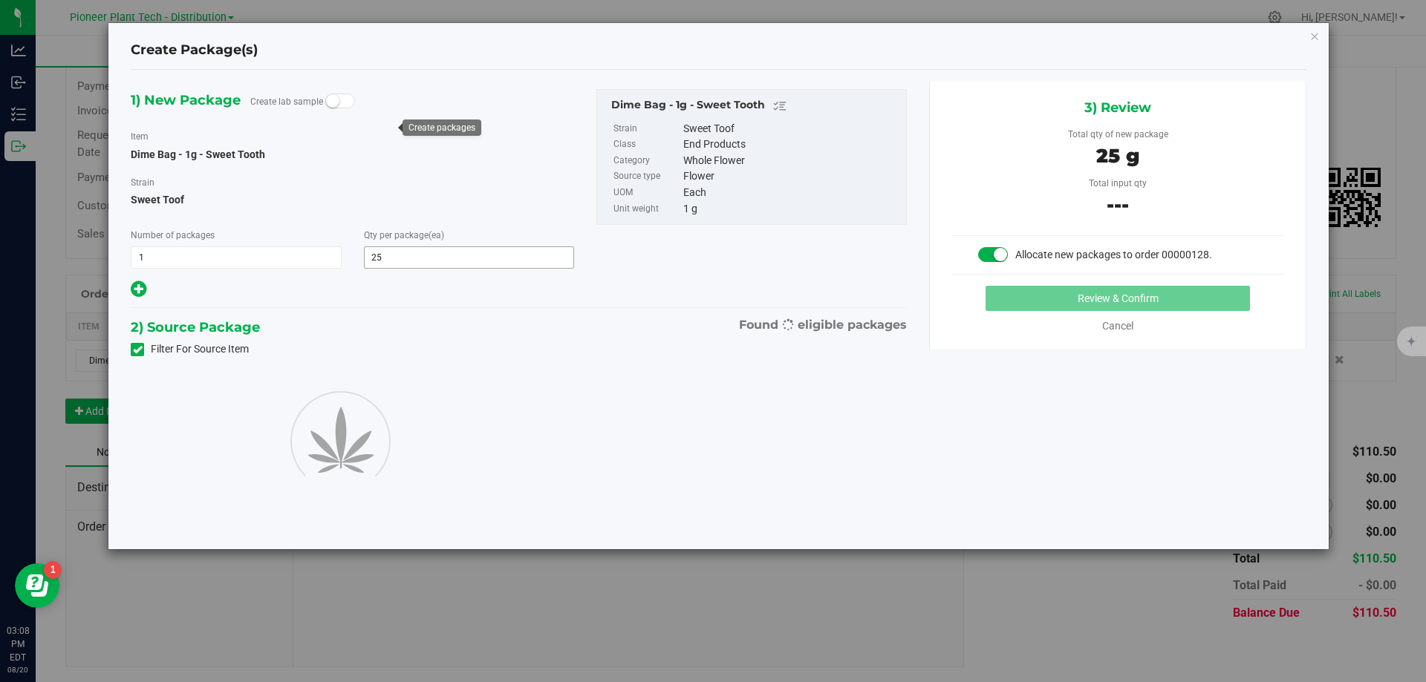
type input "25"
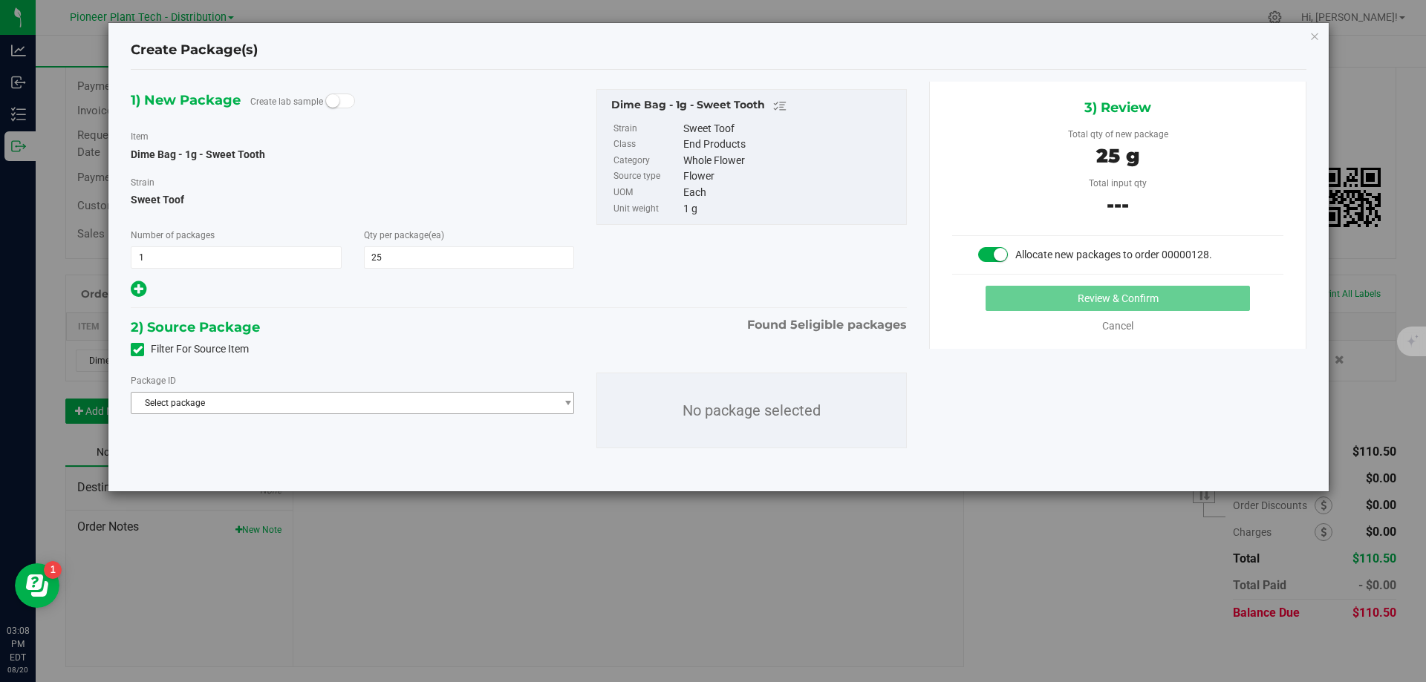
click at [284, 410] on span "Select package" at bounding box center [342, 403] width 423 height 21
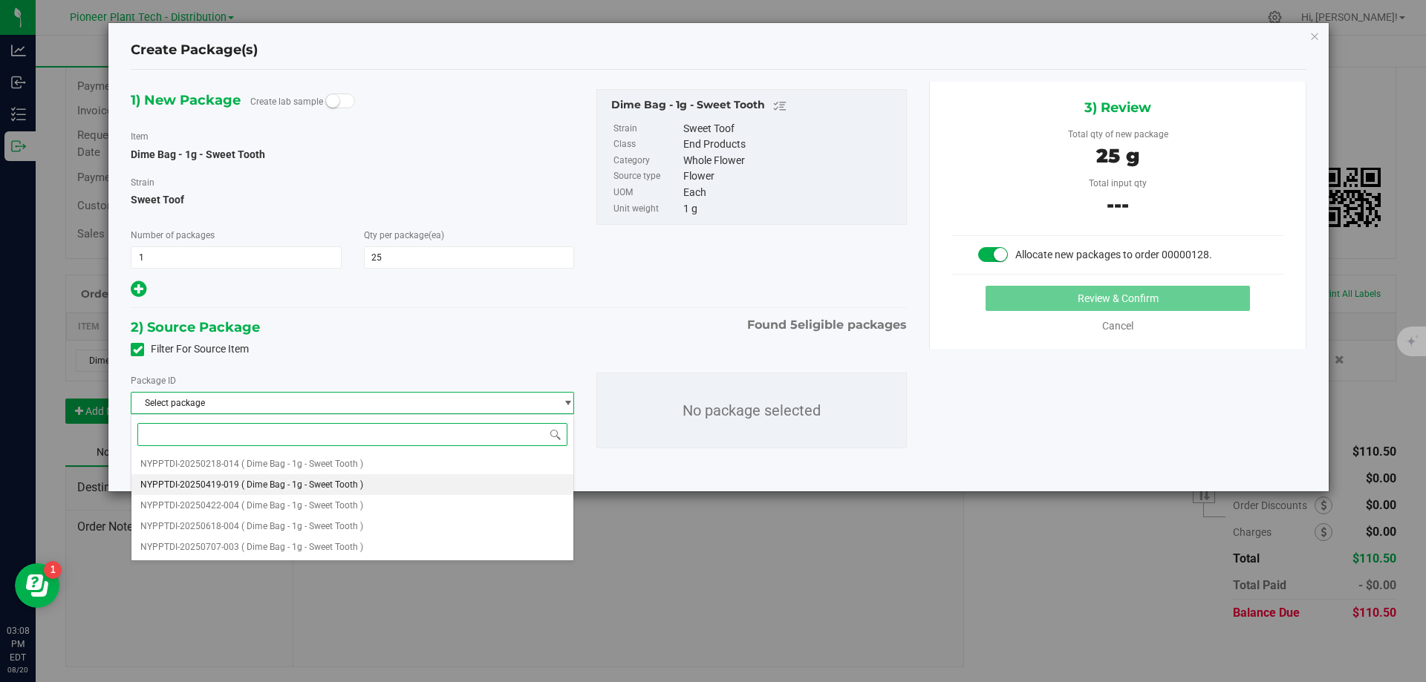
click at [278, 475] on li "NYPPTDI-20250419-019 ( Dime Bag - 1g - Sweet Tooth )" at bounding box center [352, 484] width 442 height 21
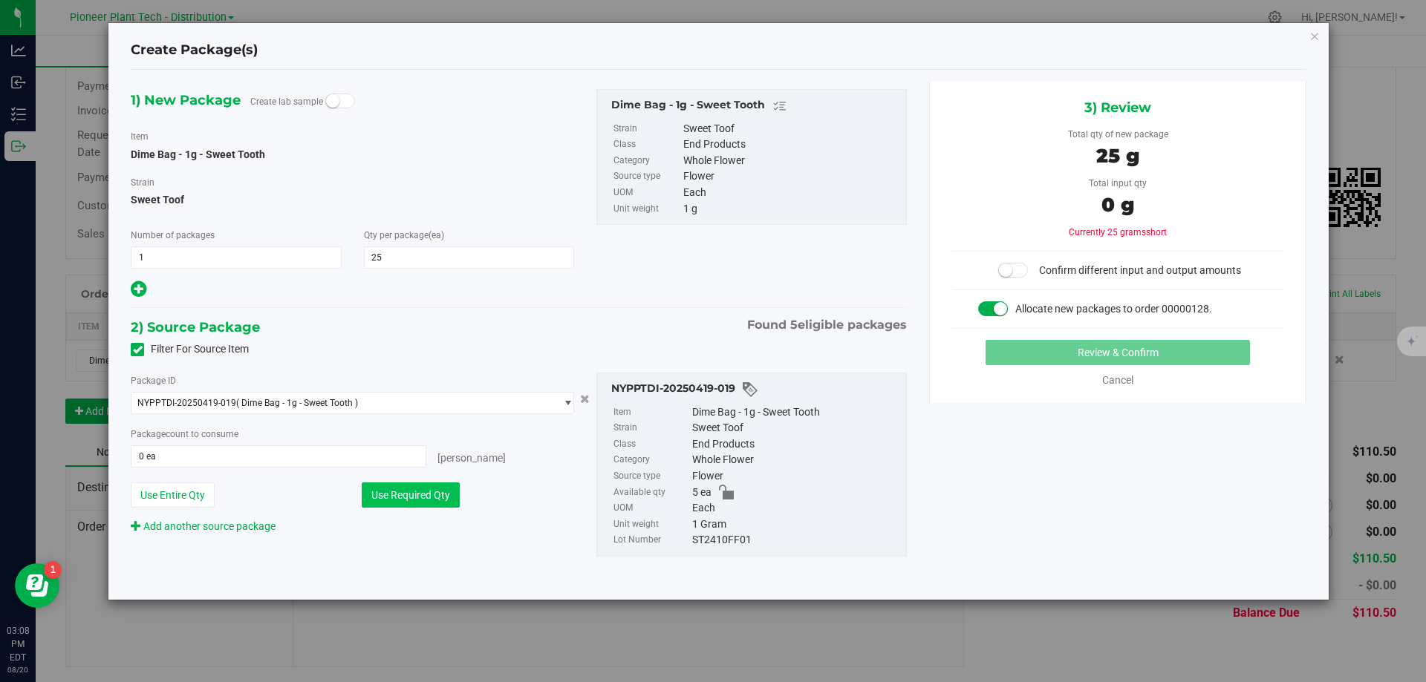
click at [416, 504] on button "Use Required Qty" at bounding box center [411, 495] width 98 height 25
type input "5 ea"
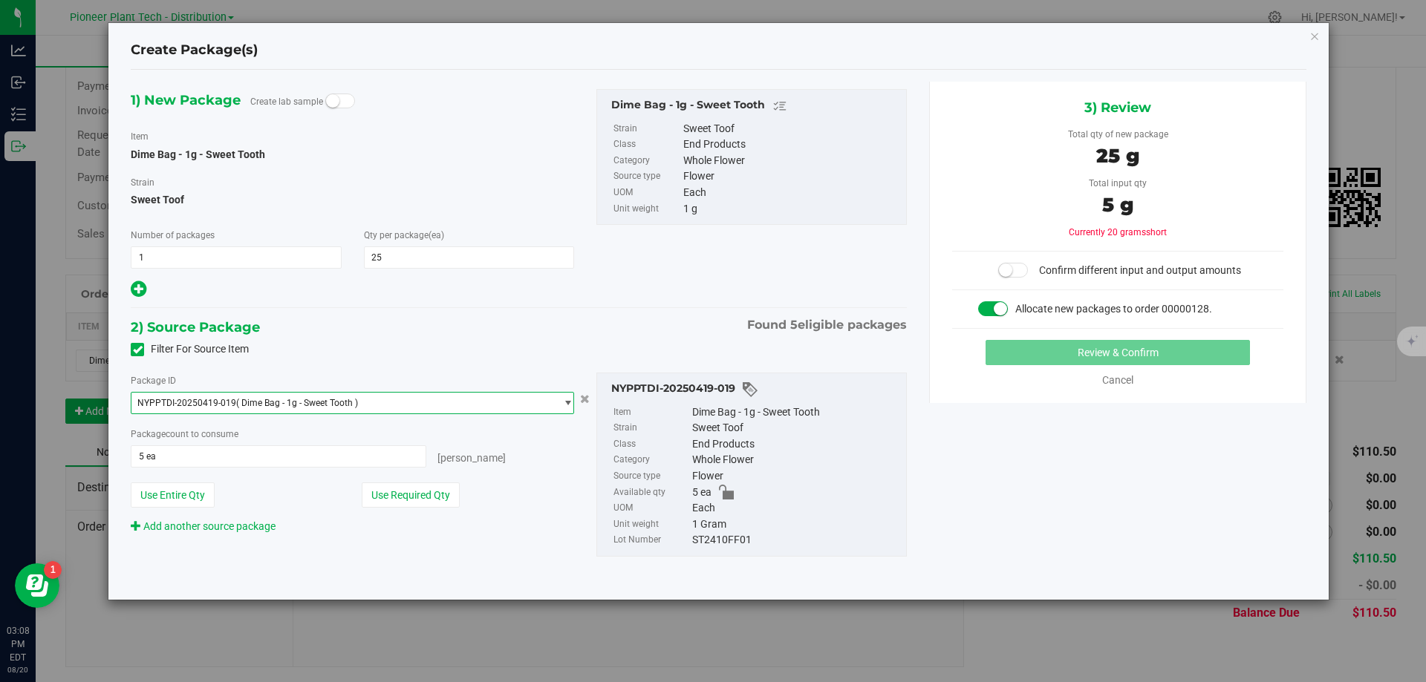
click at [417, 408] on span "NYPPTDI-20250419-019 ( Dime Bag - 1g - Sweet Tooth )" at bounding box center [342, 403] width 423 height 21
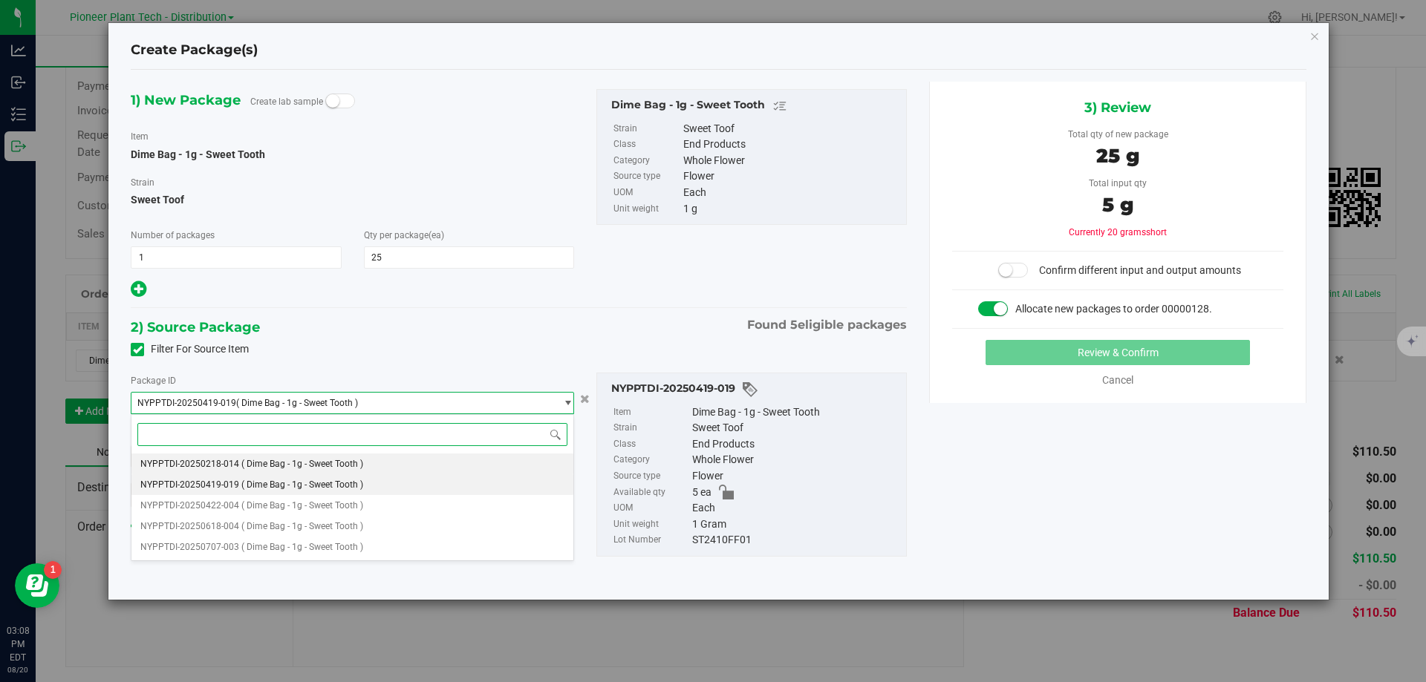
click at [375, 455] on li "NYPPTDI-20250218-014 ( Dime Bag - 1g - Sweet Tooth )" at bounding box center [352, 464] width 442 height 21
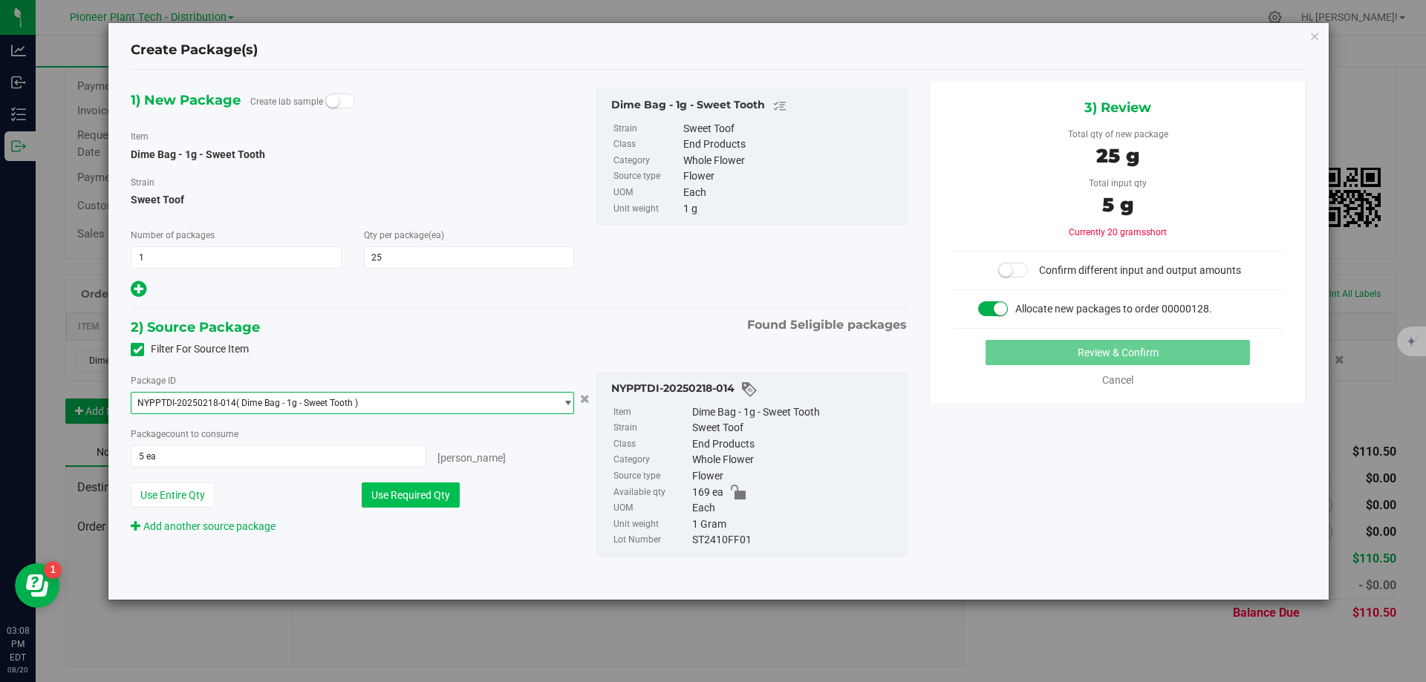
click at [389, 495] on button "Use Required Qty" at bounding box center [411, 495] width 98 height 25
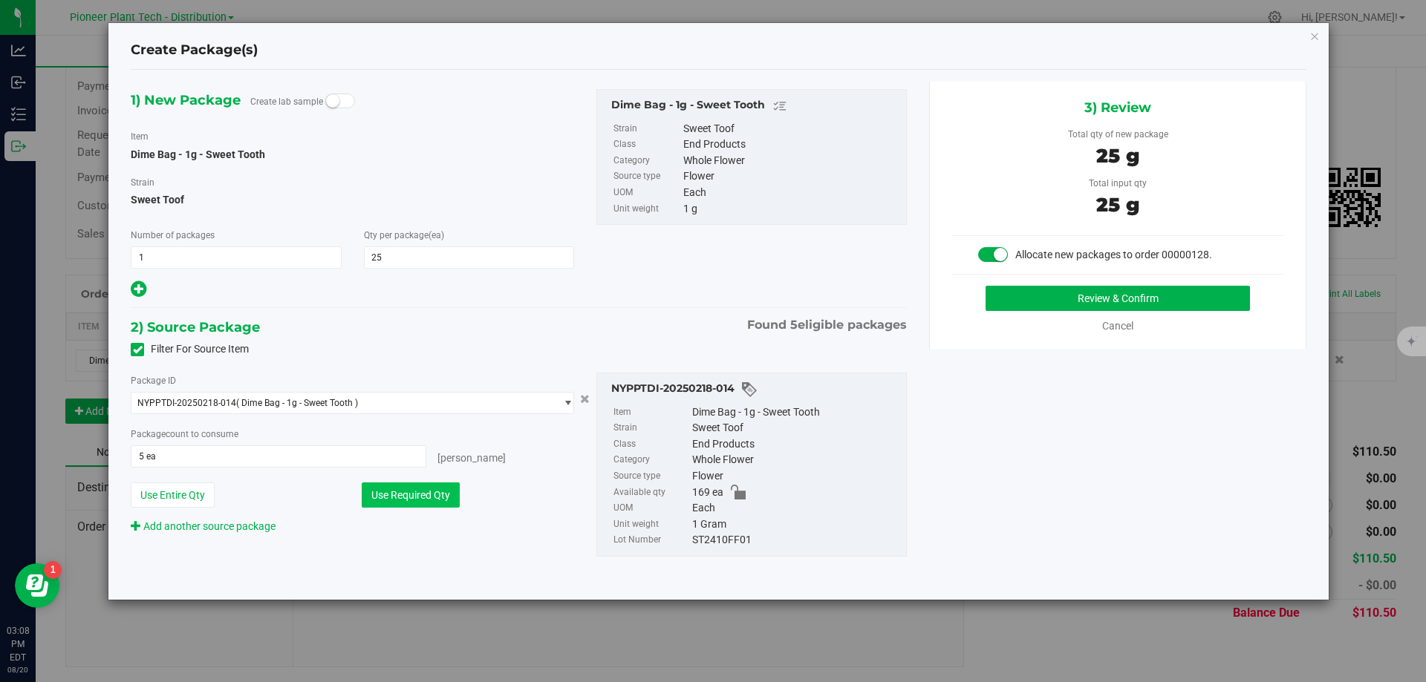
type input "25 ea"
click at [1066, 297] on button "Review & Confirm" at bounding box center [1117, 298] width 264 height 25
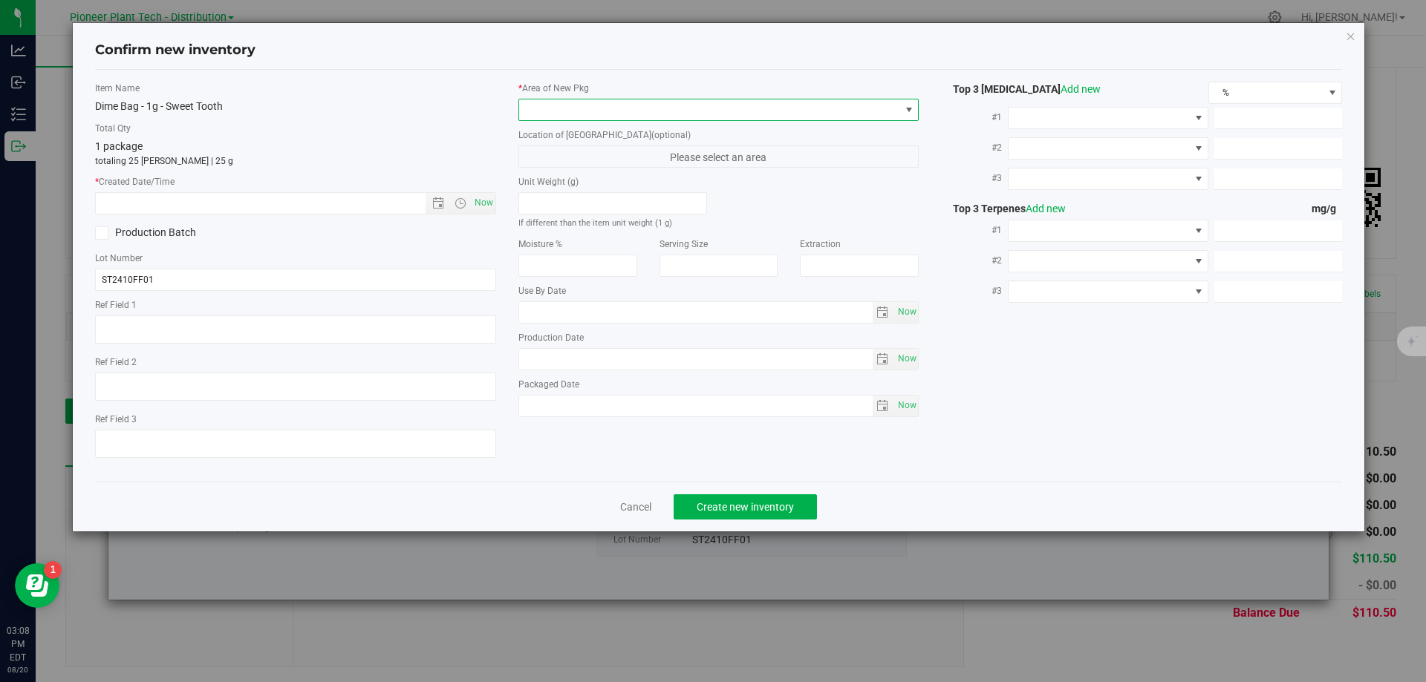
click at [788, 111] on span at bounding box center [709, 110] width 381 height 21
click at [653, 166] on li "Inventory Room - Distribution" at bounding box center [718, 170] width 399 height 21
click at [480, 201] on span "Now" at bounding box center [483, 203] width 25 height 22
type input "8/20/2025 3:08 PM"
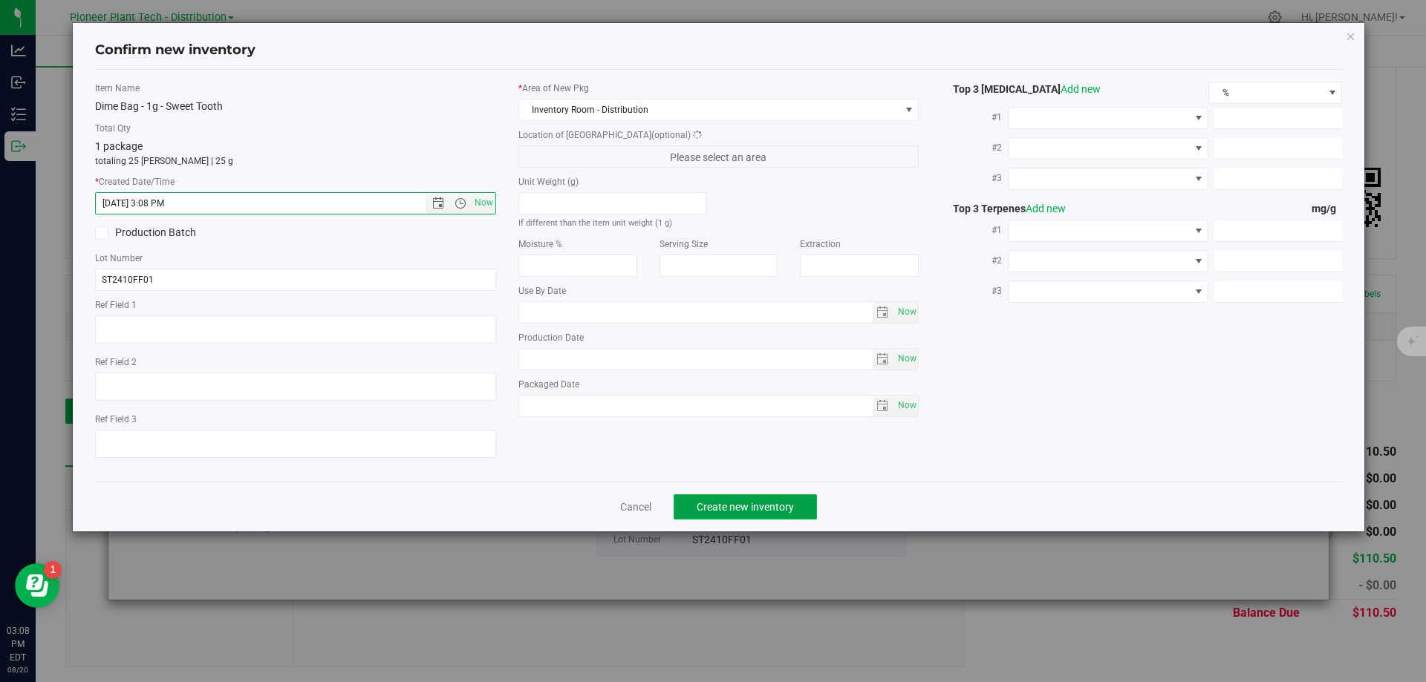
click at [767, 510] on span "Create new inventory" at bounding box center [745, 507] width 97 height 12
click at [841, 570] on div "Confirm new inventory Item Name Dime Bag - 1g - Sweet Tooth Total Qty 1 package…" at bounding box center [718, 341] width 1437 height 682
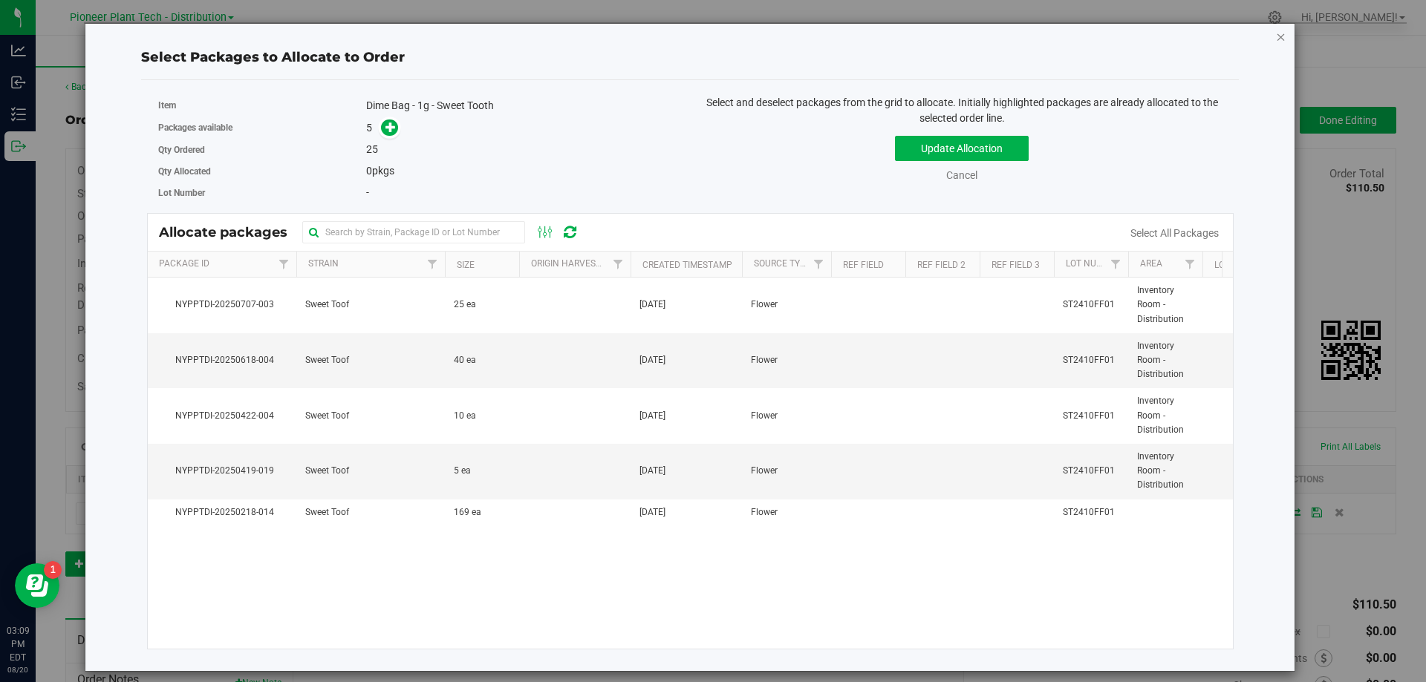
click at [1279, 39] on icon "button" at bounding box center [1281, 36] width 10 height 18
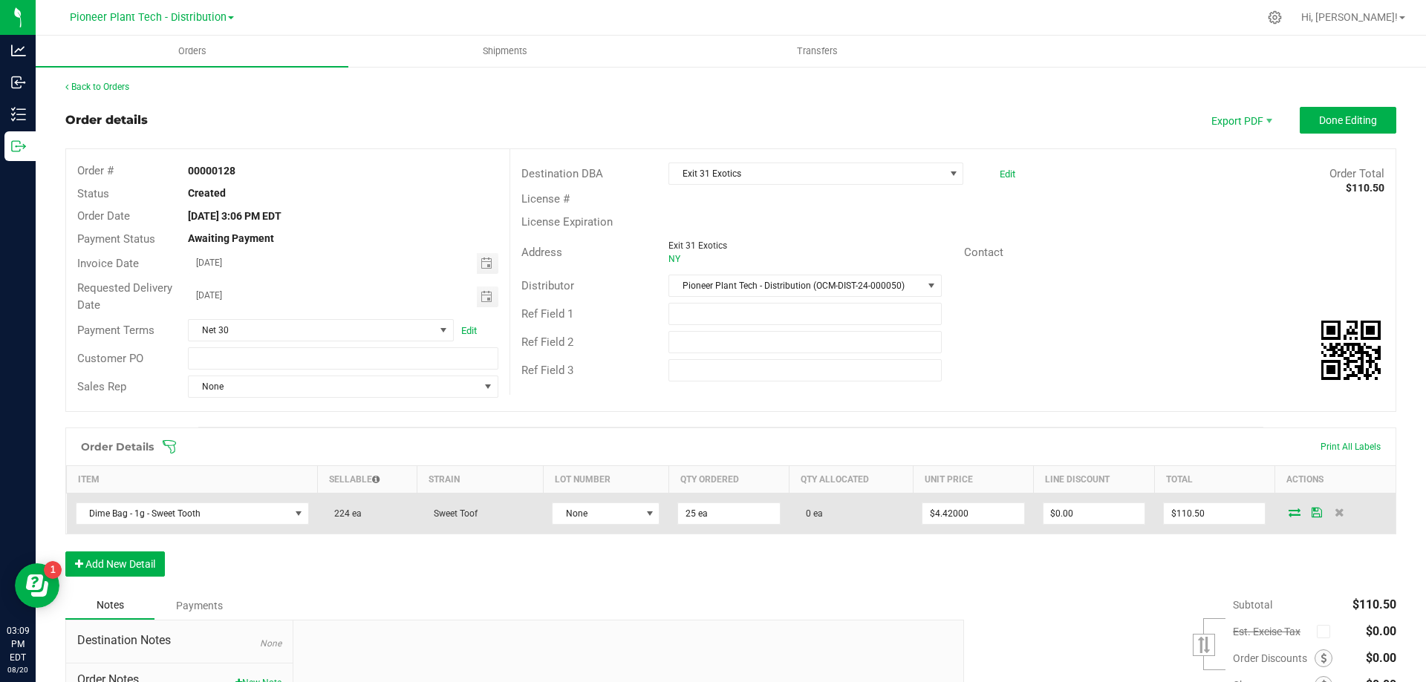
click at [1289, 505] on td at bounding box center [1334, 514] width 121 height 41
click at [1288, 509] on icon at bounding box center [1294, 512] width 12 height 9
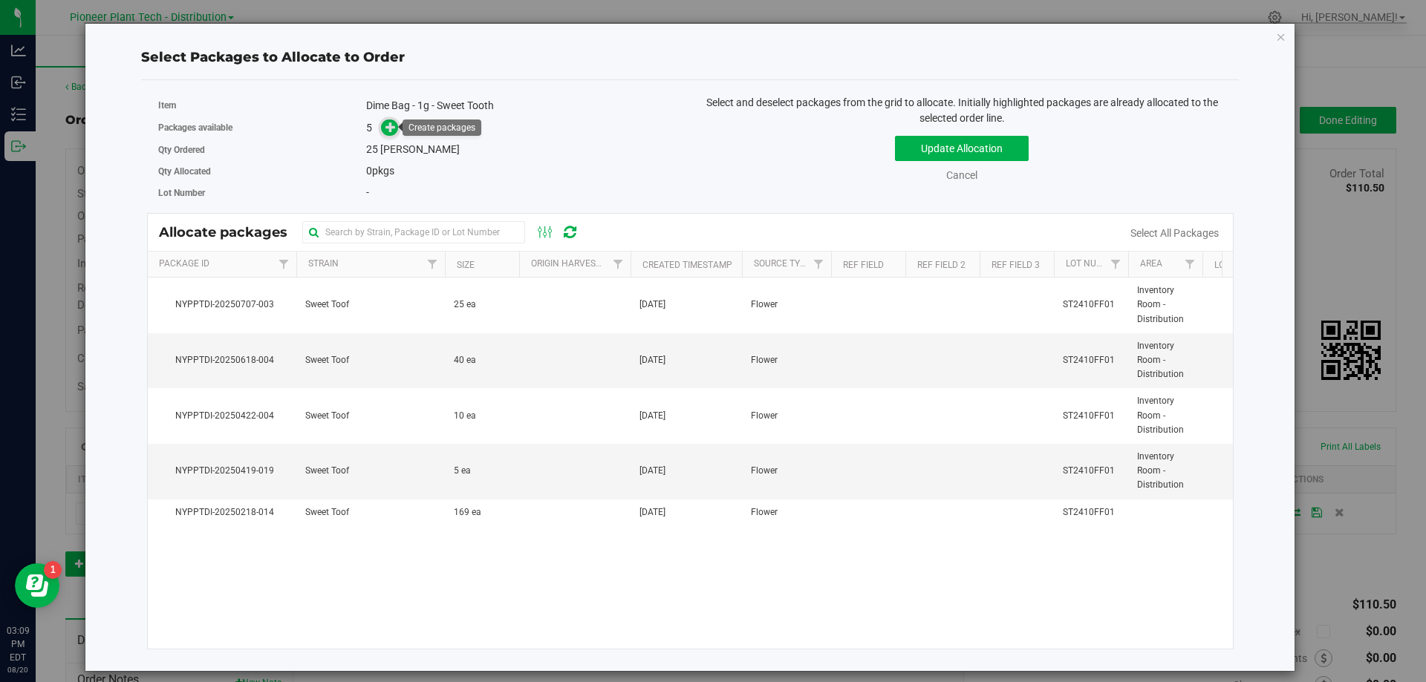
click at [394, 125] on icon at bounding box center [390, 127] width 10 height 10
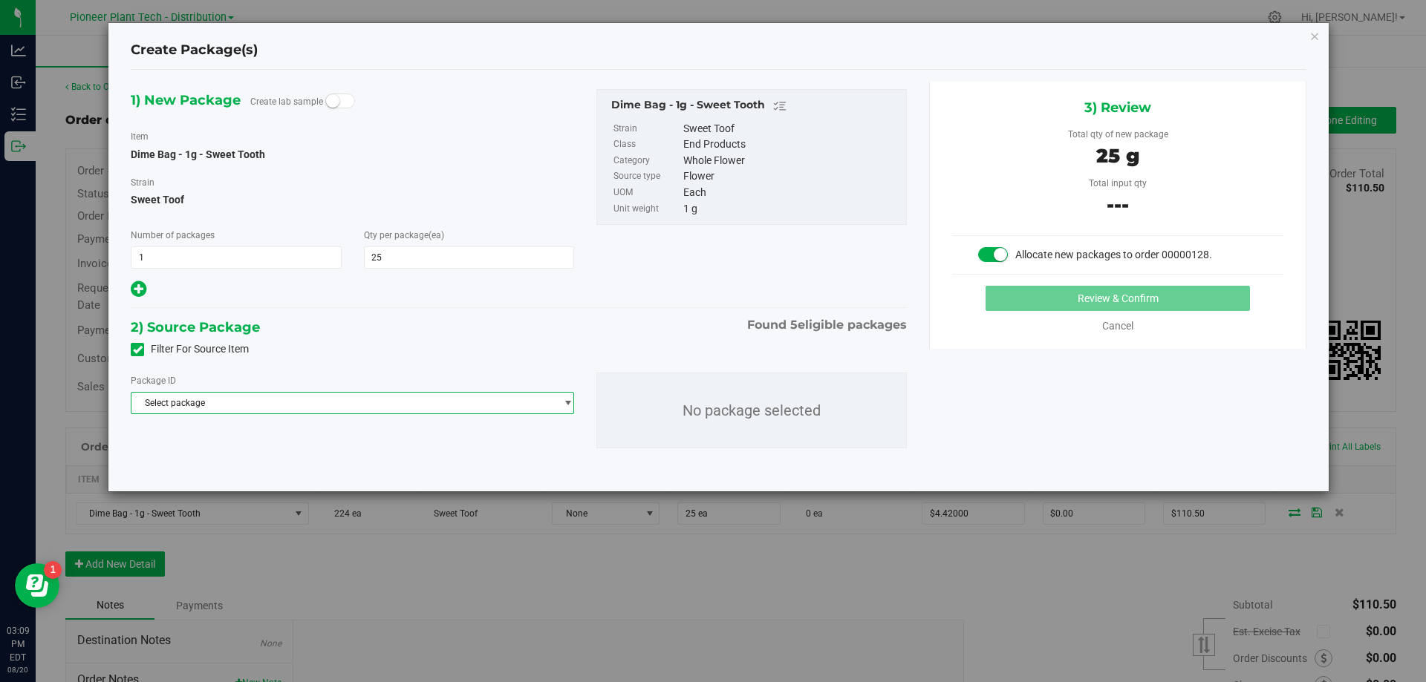
click at [323, 404] on span "Select package" at bounding box center [342, 403] width 423 height 21
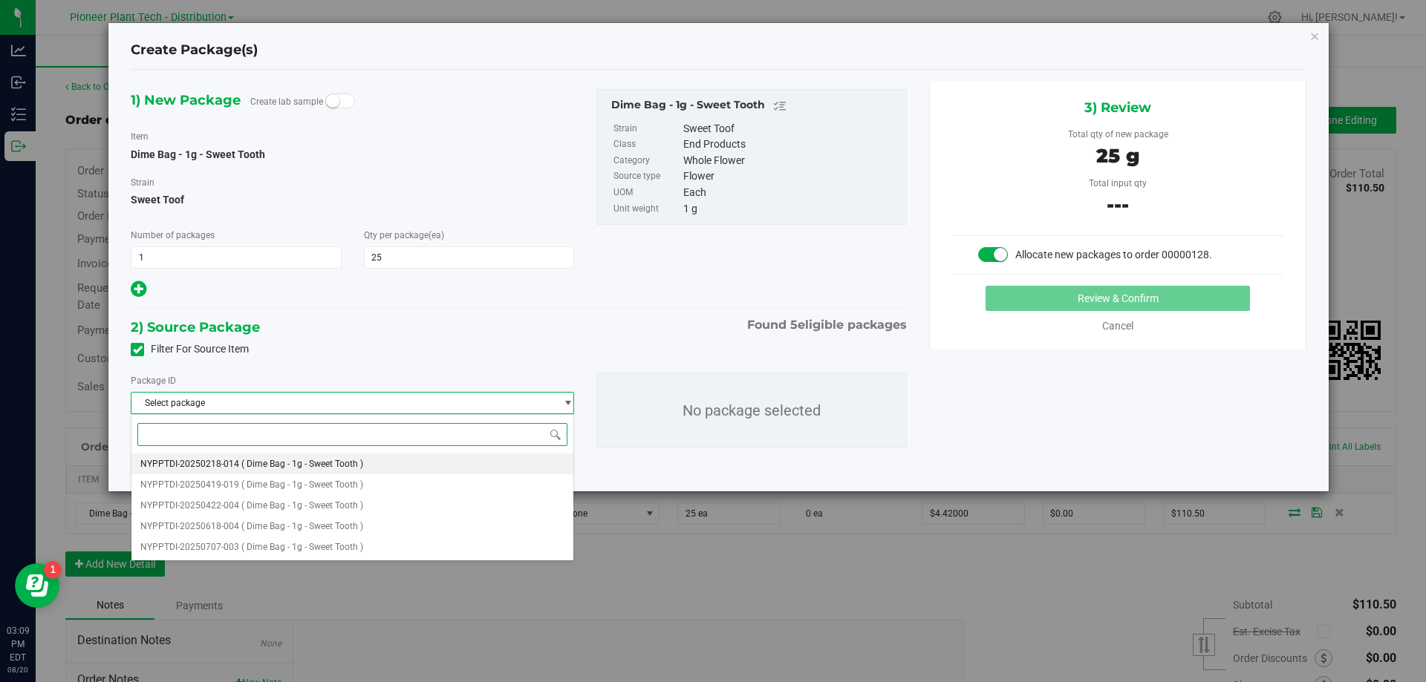
click at [280, 470] on li "NYPPTDI-20250218-014 ( Dime Bag - 1g - Sweet Tooth )" at bounding box center [352, 464] width 442 height 21
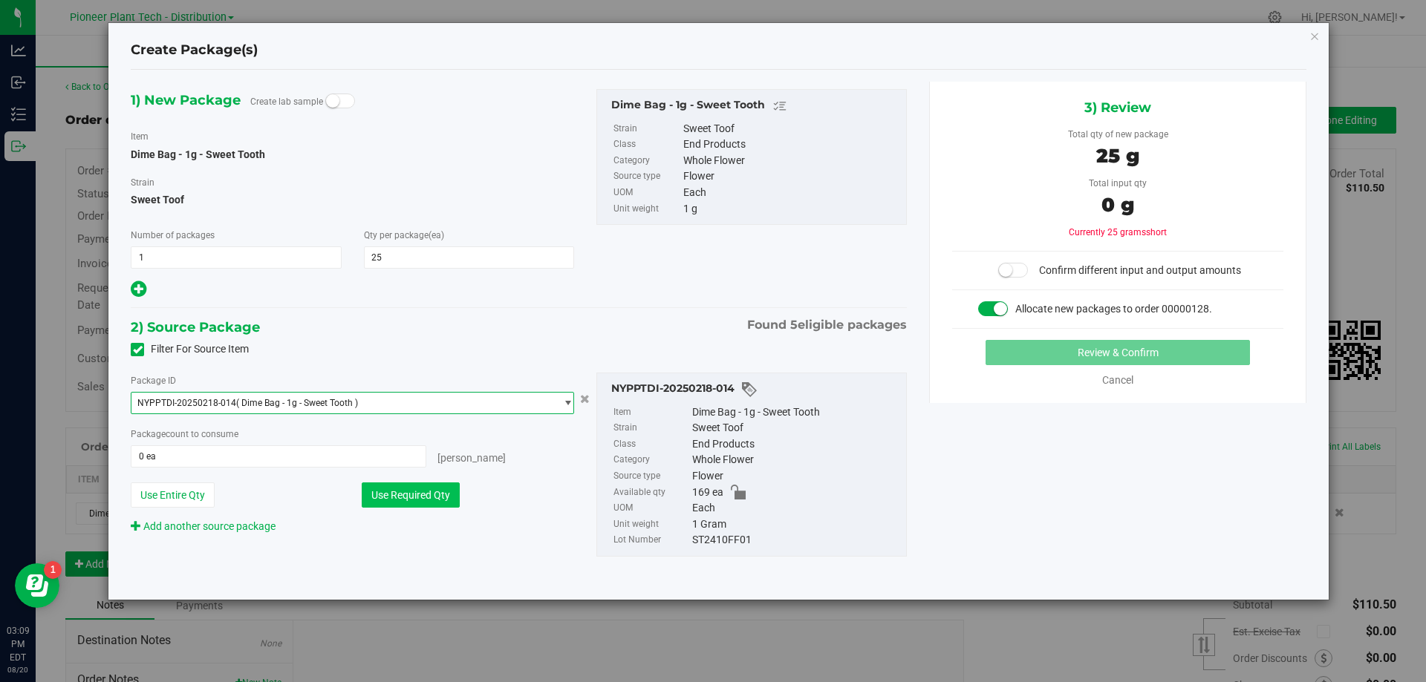
click at [382, 493] on button "Use Required Qty" at bounding box center [411, 495] width 98 height 25
type input "25 ea"
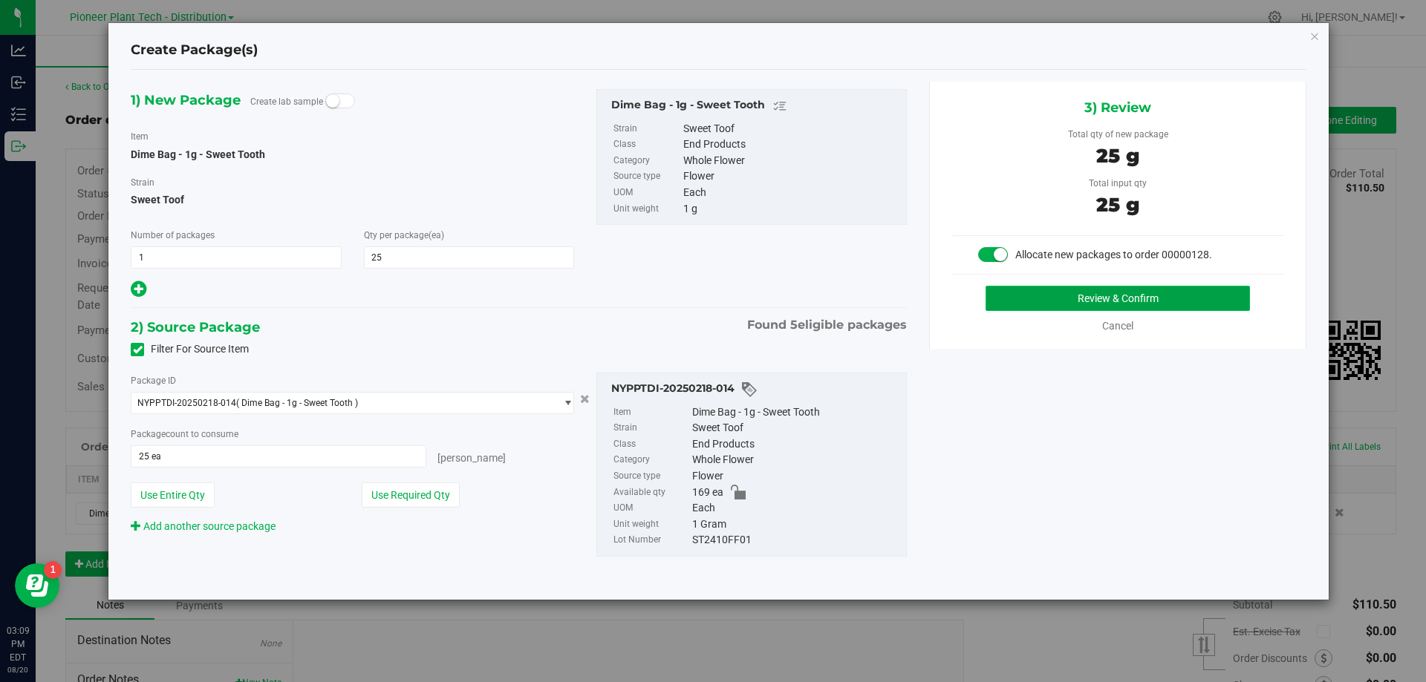
click at [1039, 301] on button "Review & Confirm" at bounding box center [1117, 298] width 264 height 25
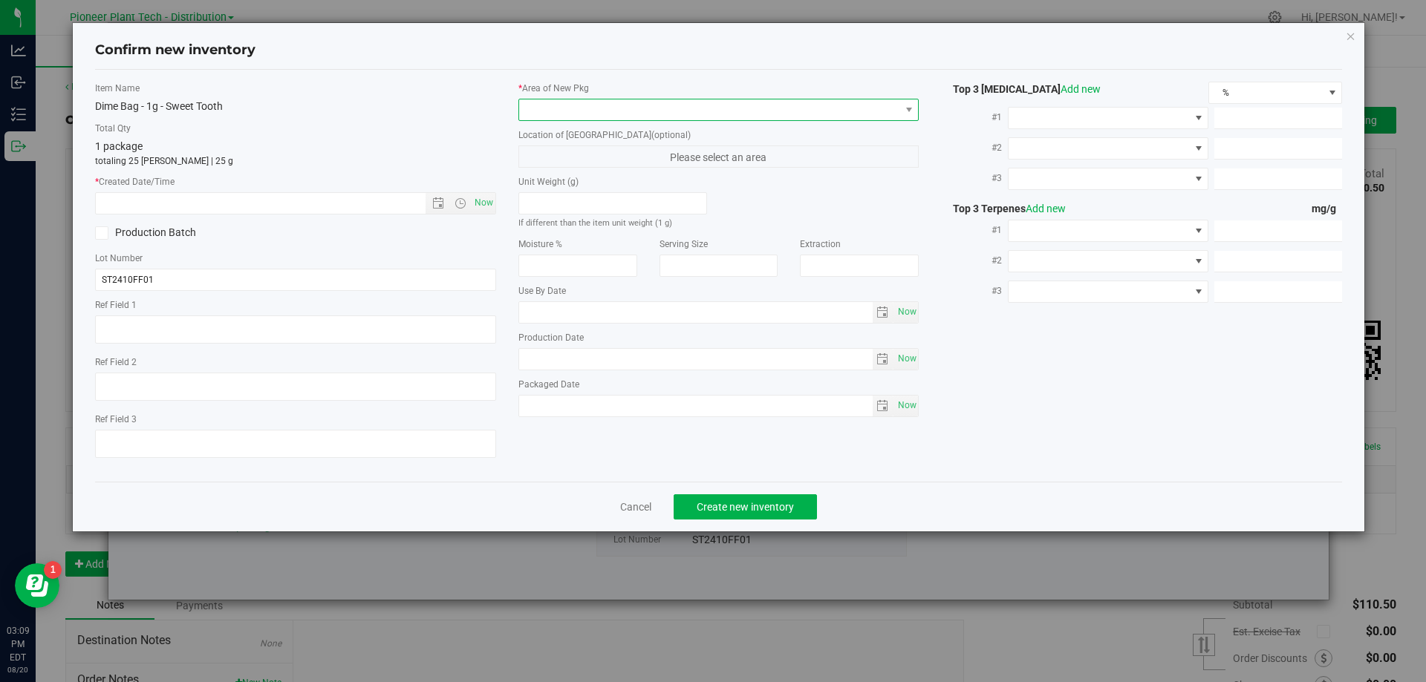
click at [608, 111] on span at bounding box center [709, 110] width 381 height 21
click at [584, 166] on li "Inventory Room - Distribution" at bounding box center [718, 170] width 399 height 21
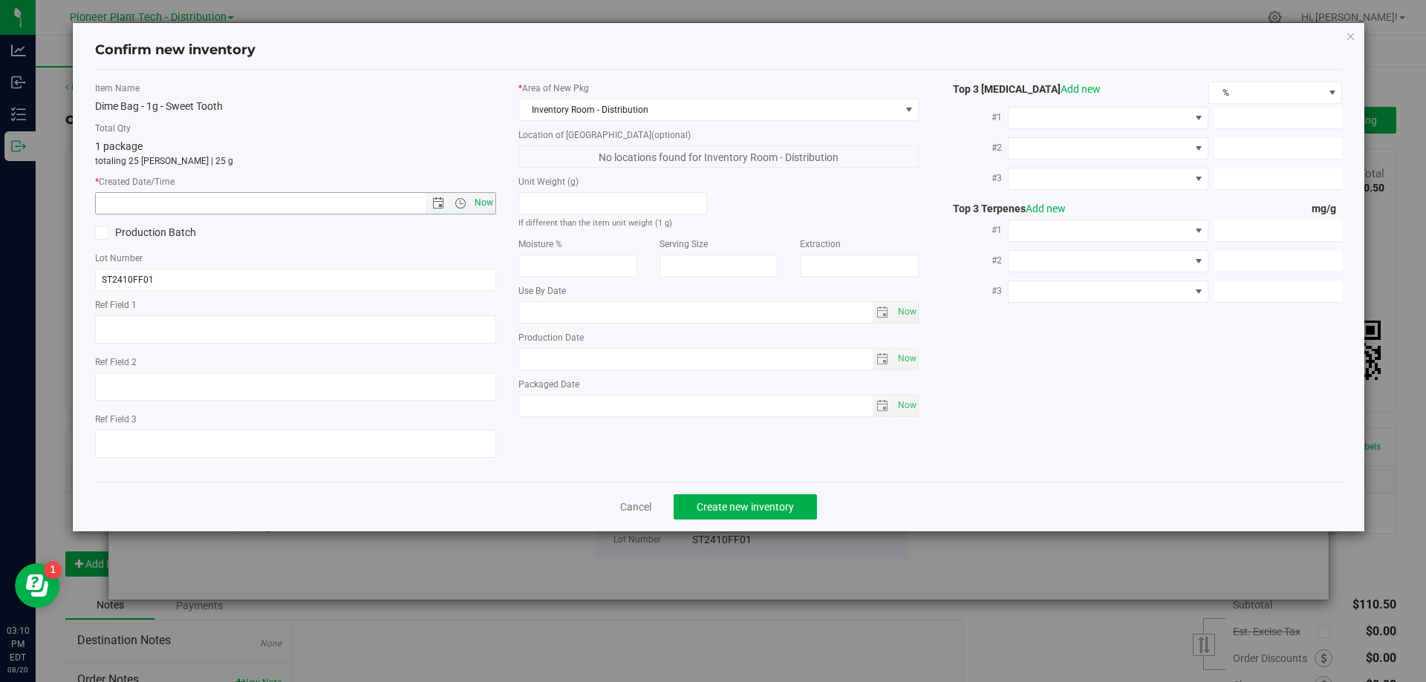
click at [483, 197] on span "Now" at bounding box center [483, 203] width 25 height 22
type input "8/20/2025 3:10 PM"
click at [728, 509] on span "Create new inventory" at bounding box center [745, 507] width 97 height 12
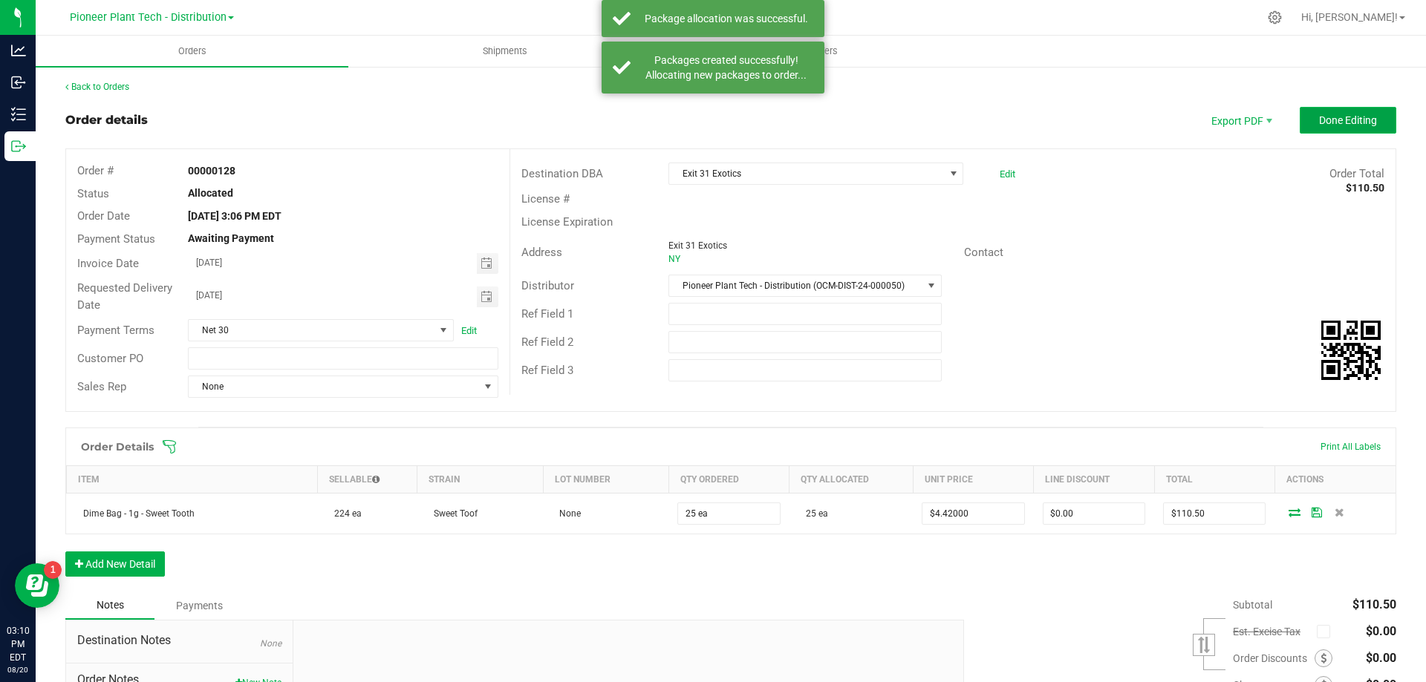
click at [1323, 129] on button "Done Editing" at bounding box center [1347, 120] width 97 height 27
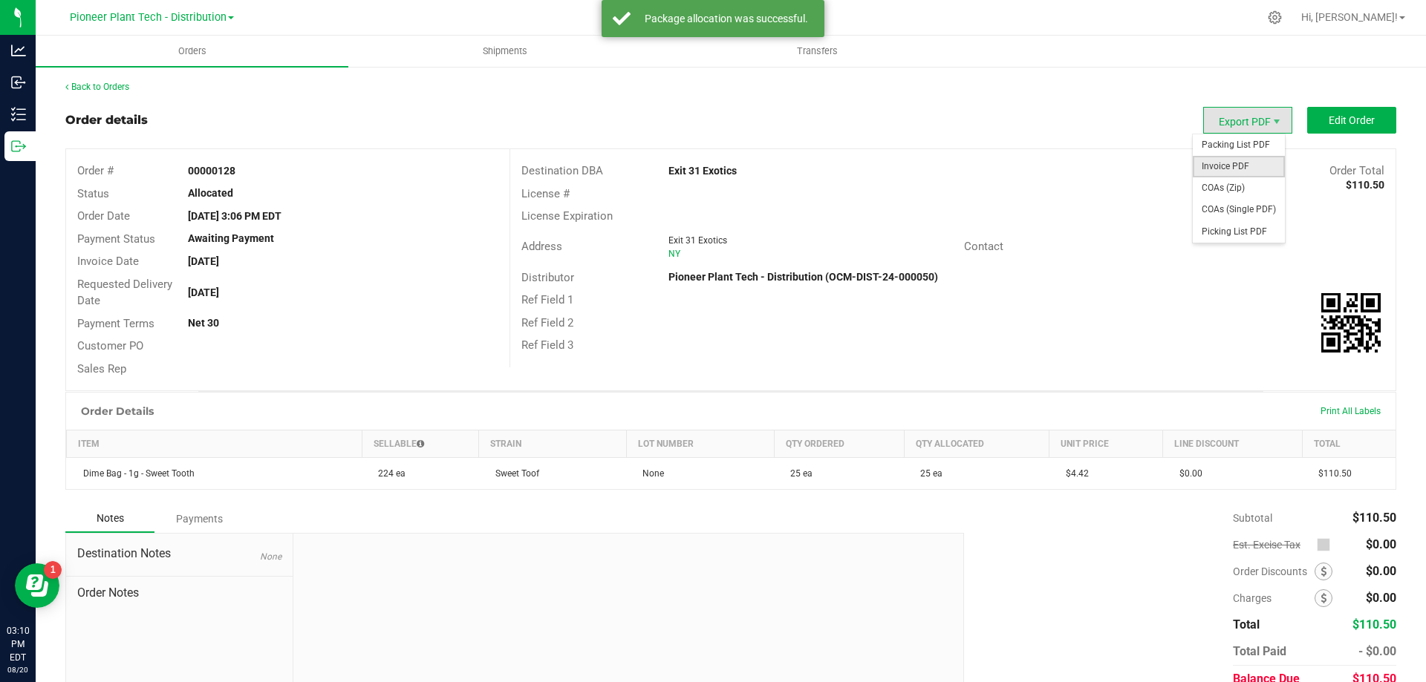
click at [1237, 164] on span "Invoice PDF" at bounding box center [1239, 167] width 92 height 22
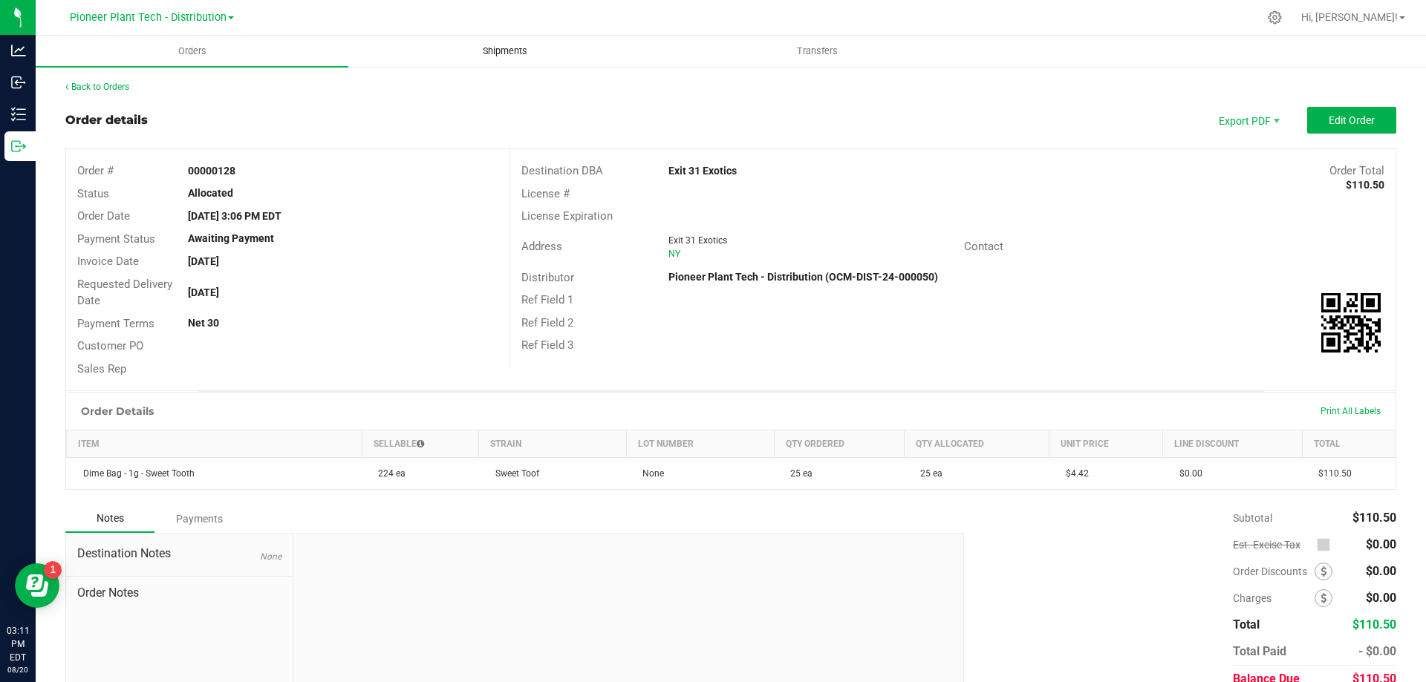
click at [494, 42] on uib-tab-heading "Shipments" at bounding box center [504, 51] width 311 height 30
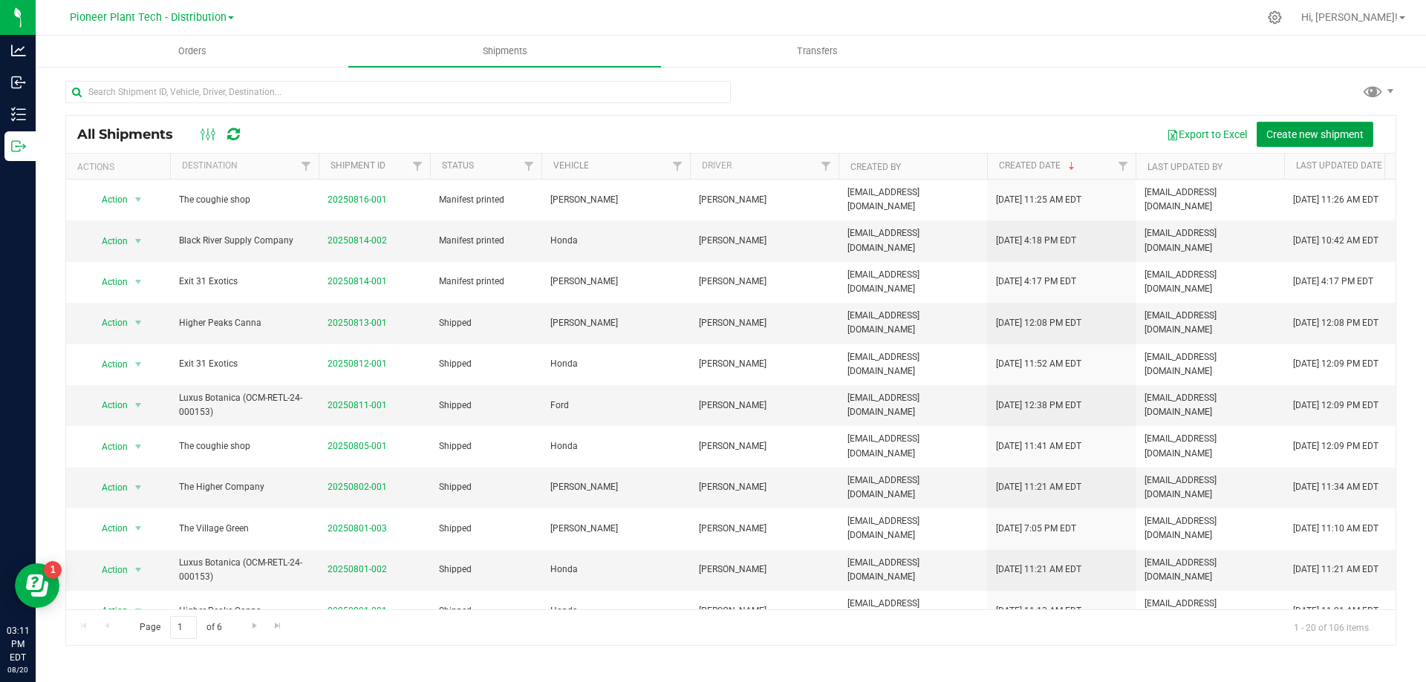
click at [1320, 136] on span "Create new shipment" at bounding box center [1314, 134] width 97 height 12
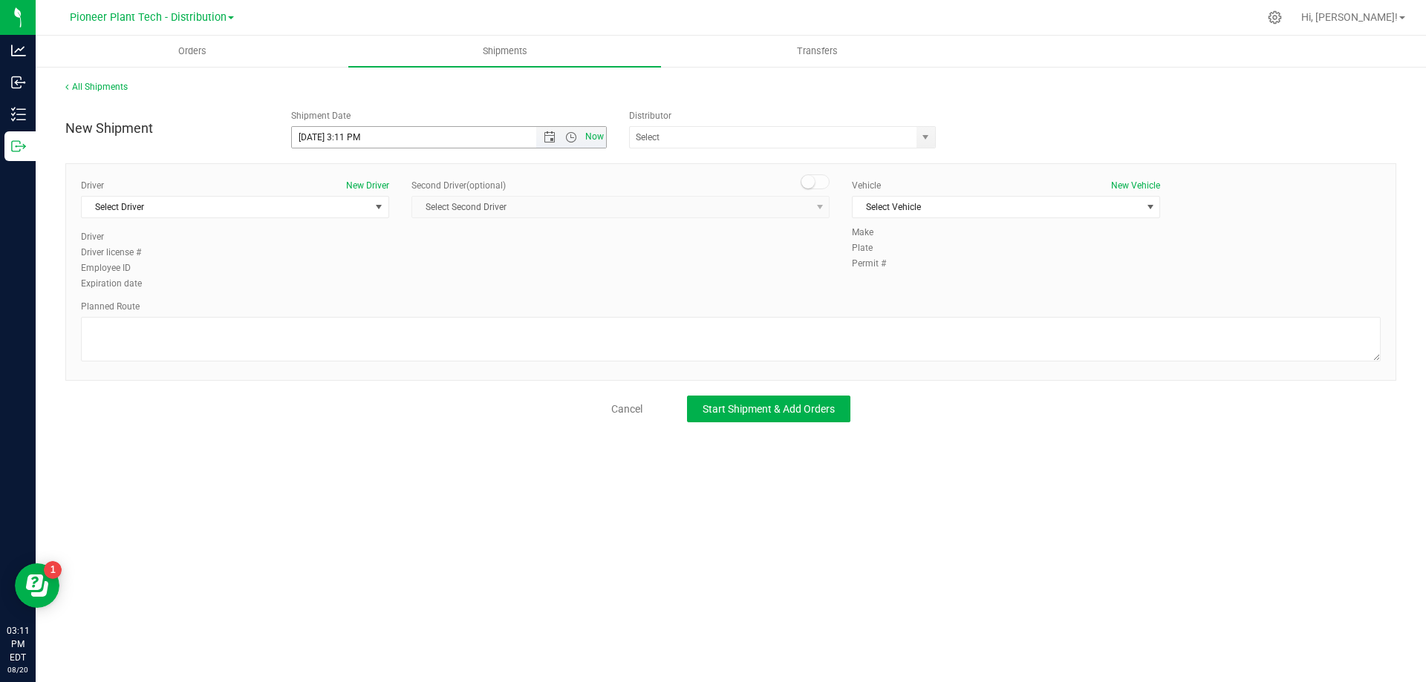
click at [597, 139] on span "Now" at bounding box center [594, 137] width 25 height 22
click at [916, 137] on span "select" at bounding box center [925, 137] width 19 height 21
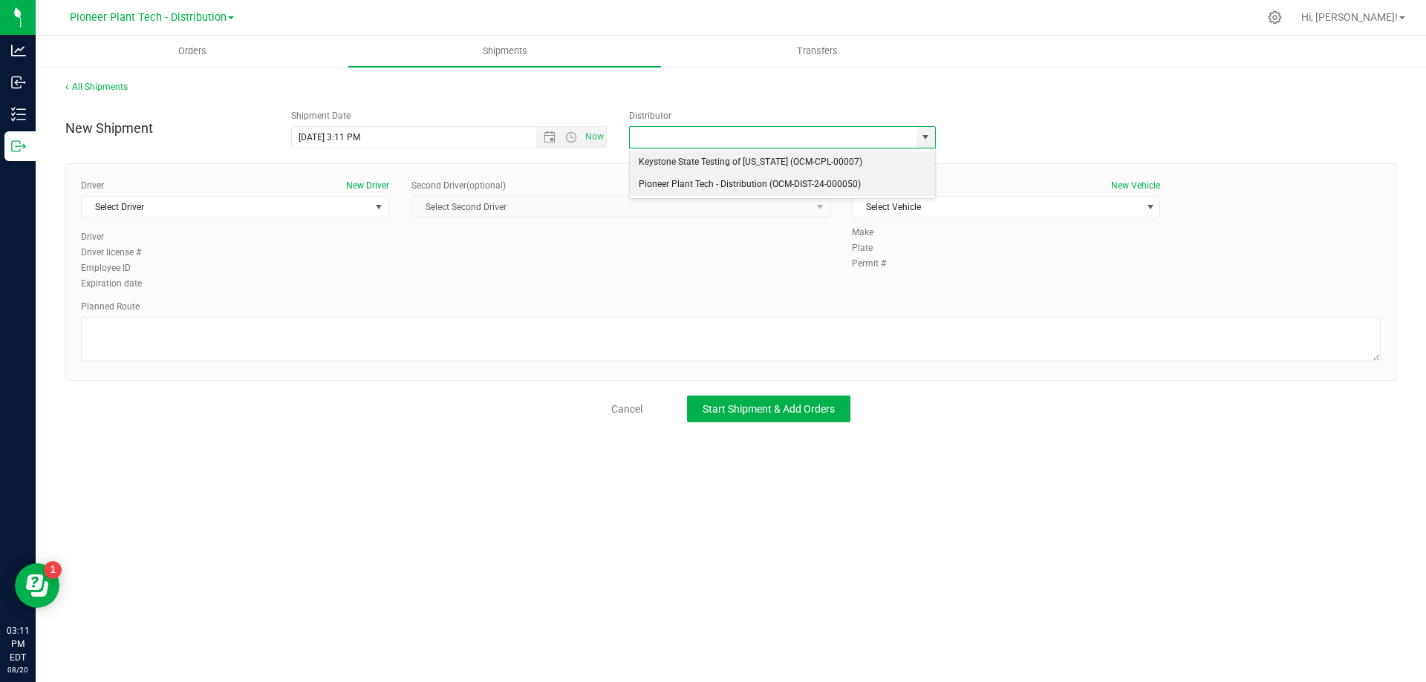
click at [735, 183] on li "Pioneer Plant Tech - Distribution (OCM-DIST-24-000050)" at bounding box center [782, 185] width 305 height 22
type input "Pioneer Plant Tech - Distribution (OCM-DIST-24-000050)"
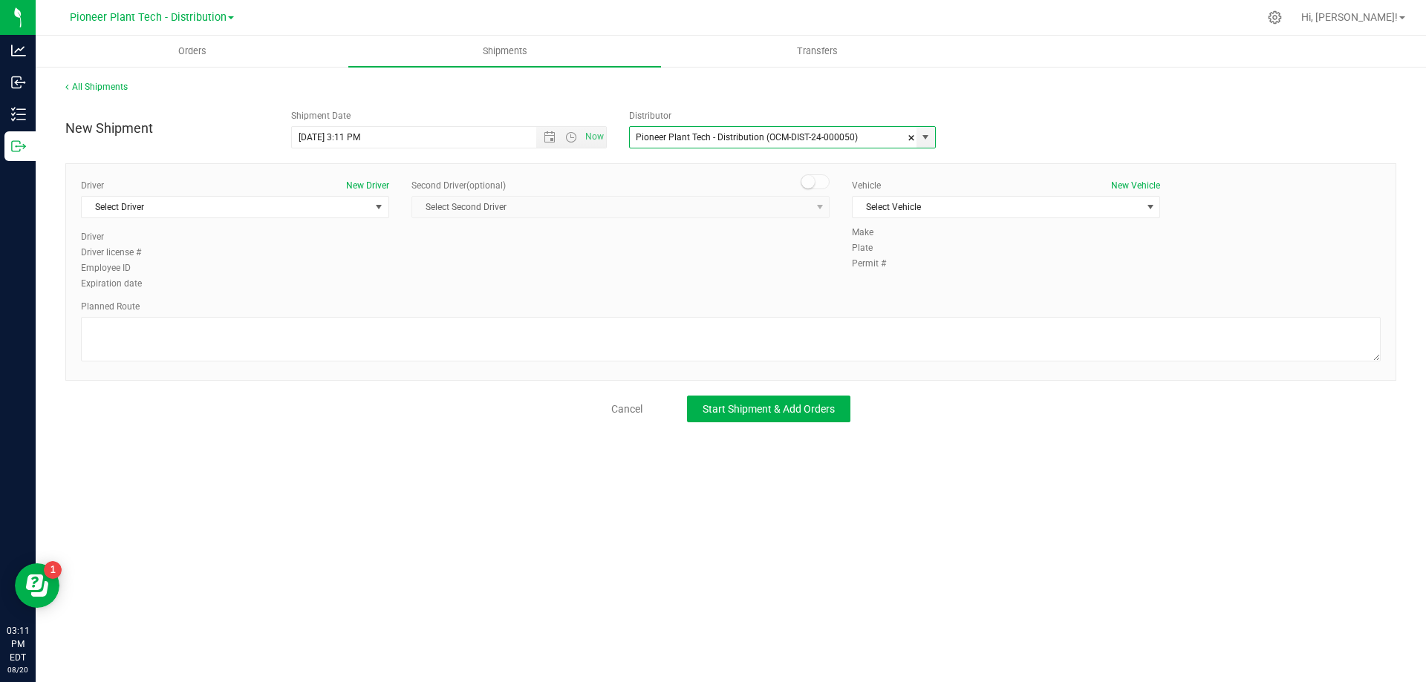
click at [379, 195] on div "Driver New Driver Select Driver Select Driver James Knuth danuta knuth daniel k…" at bounding box center [235, 204] width 308 height 51
click at [376, 199] on span "select" at bounding box center [379, 207] width 19 height 21
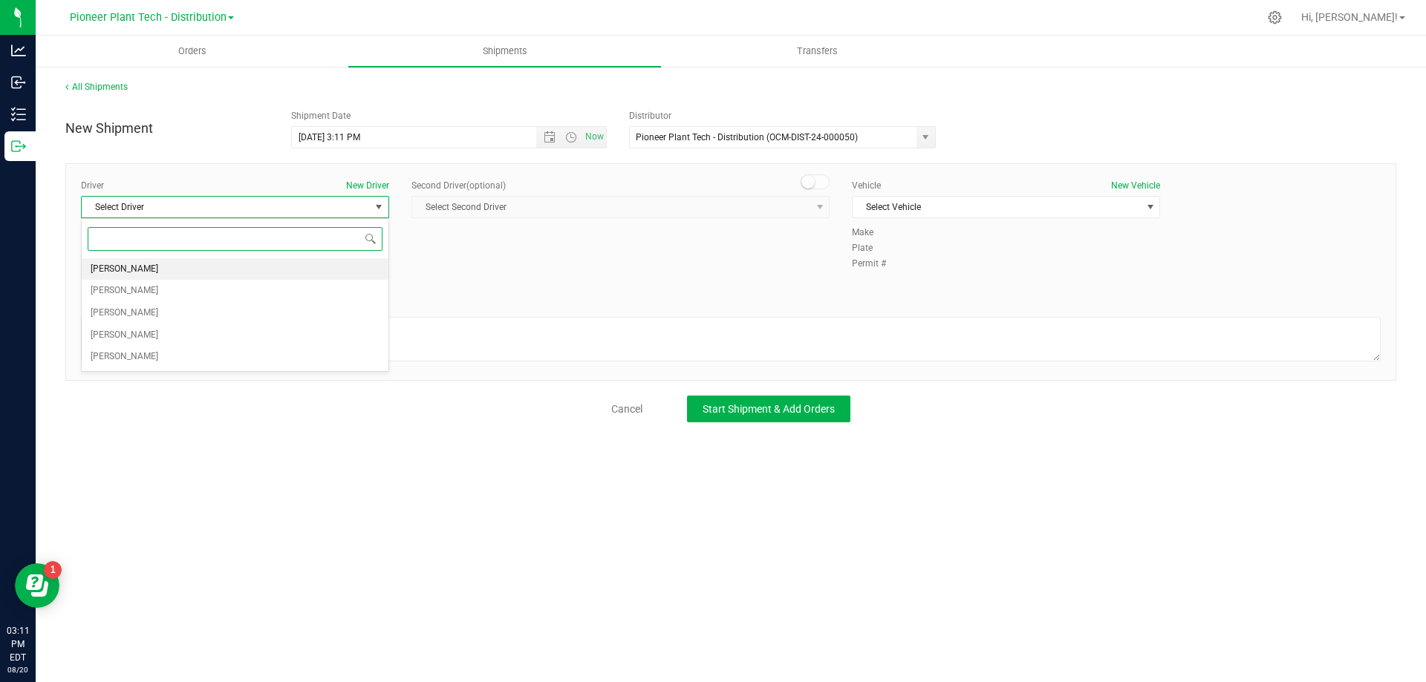
click at [128, 270] on span "James Knuth" at bounding box center [125, 269] width 68 height 19
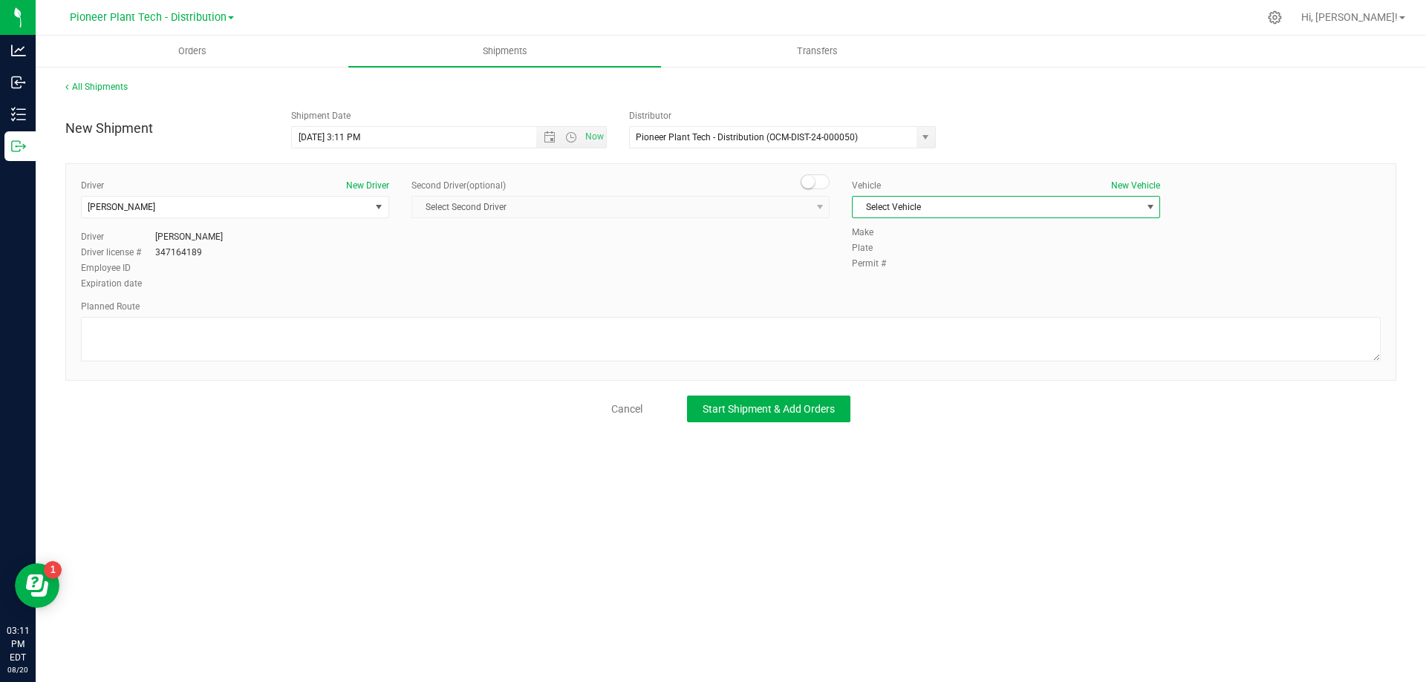
click at [1148, 209] on span "select" at bounding box center [1150, 207] width 12 height 12
click at [910, 270] on li "James Tacoma" at bounding box center [1005, 277] width 307 height 22
click at [792, 405] on span "Start Shipment & Add Orders" at bounding box center [768, 409] width 132 height 12
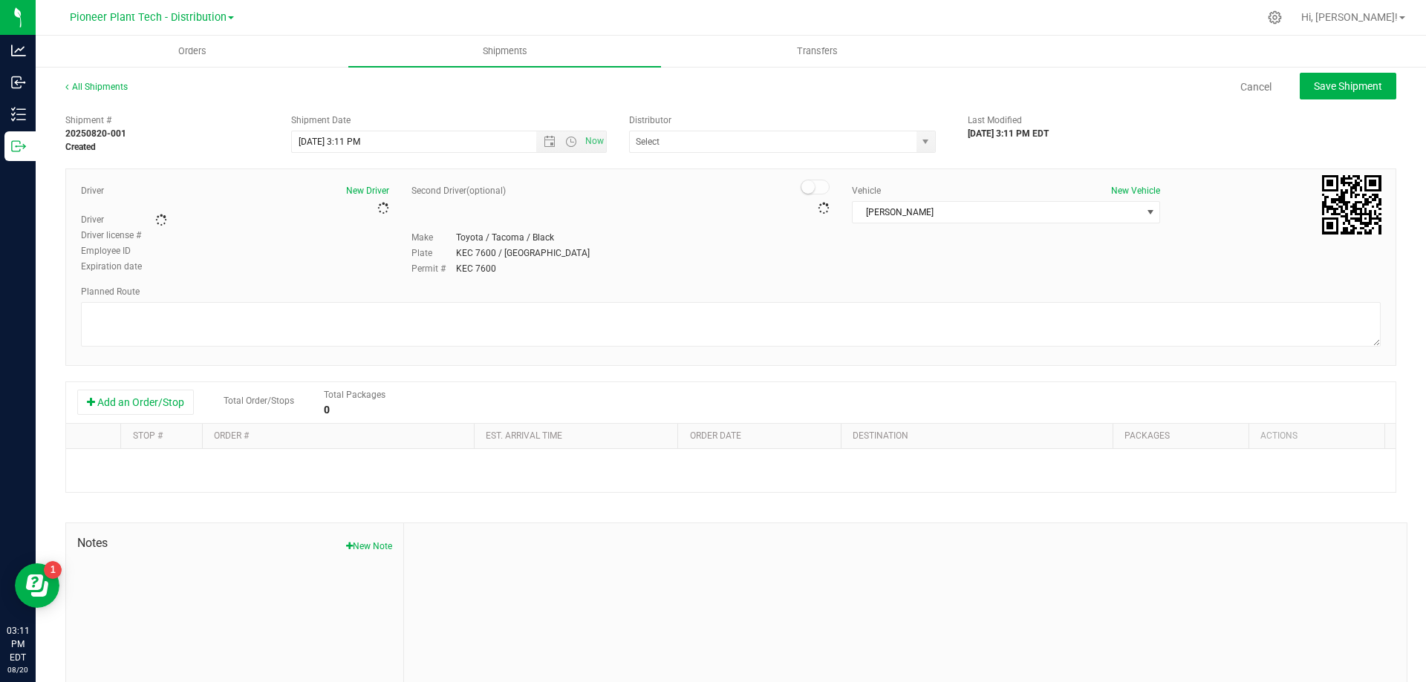
type input "Pioneer Plant Tech - Distribution (OCM-DIST-24-000050)"
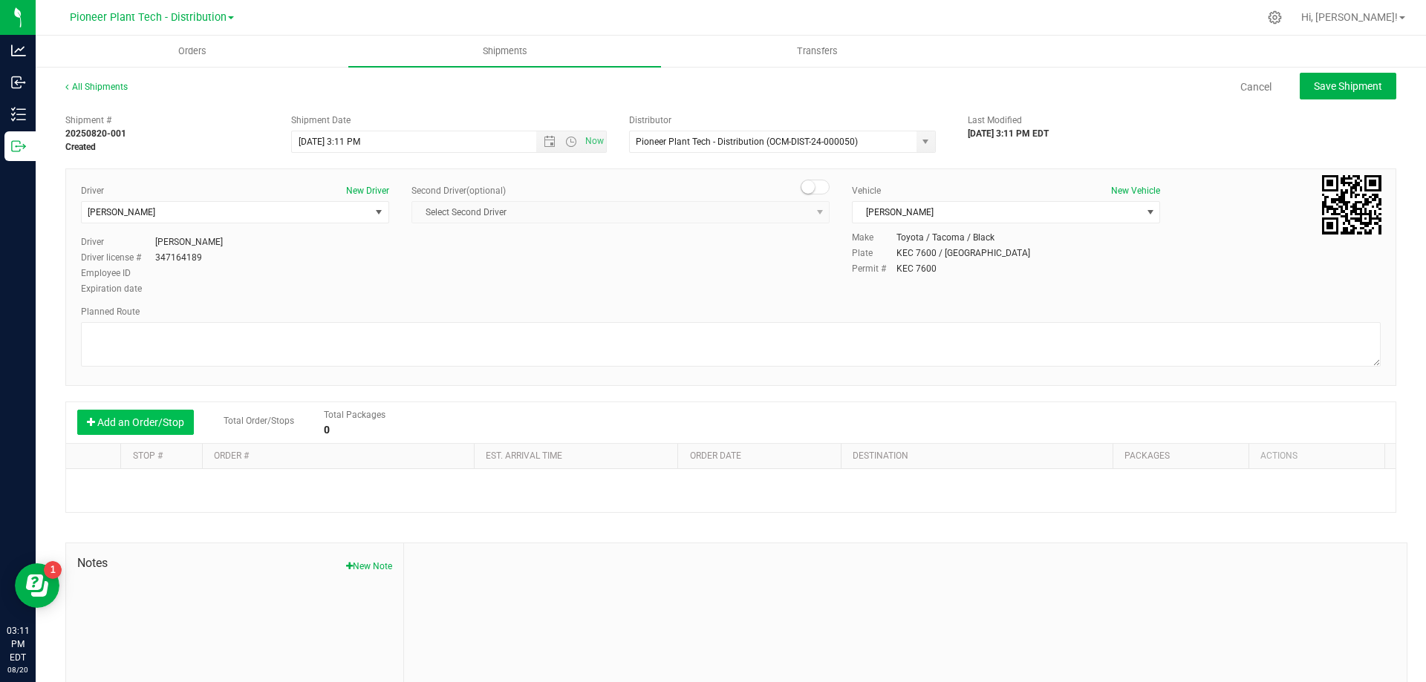
click at [136, 424] on button "Add an Order/Stop" at bounding box center [135, 422] width 117 height 25
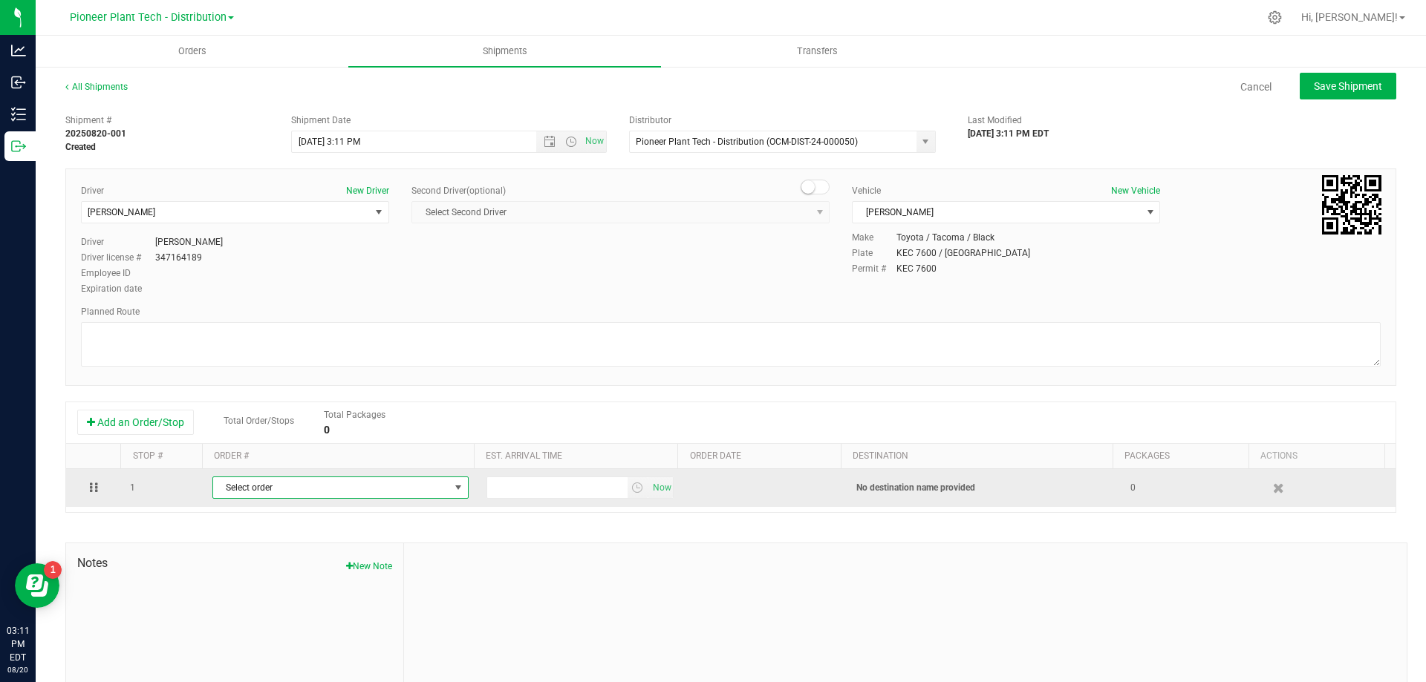
click at [236, 483] on span "Select order" at bounding box center [331, 487] width 236 height 21
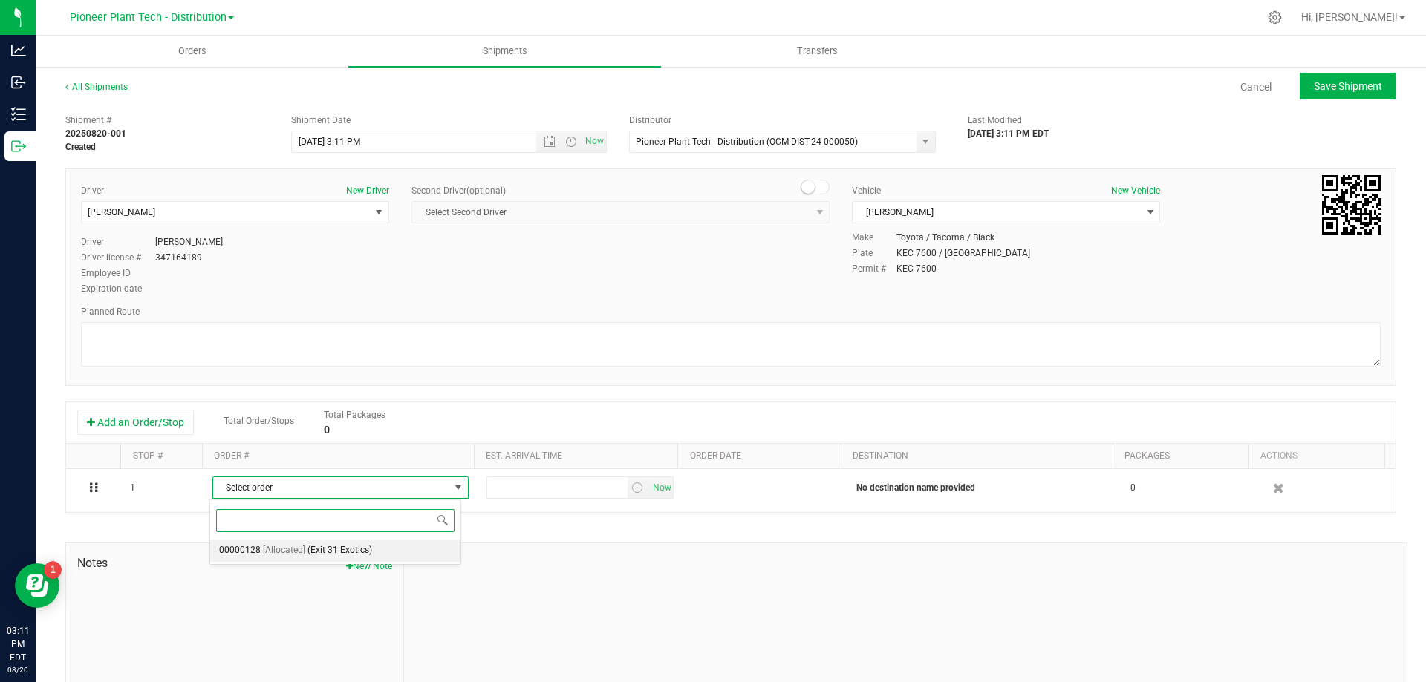
click at [296, 552] on span "[Allocated]" at bounding box center [284, 550] width 42 height 19
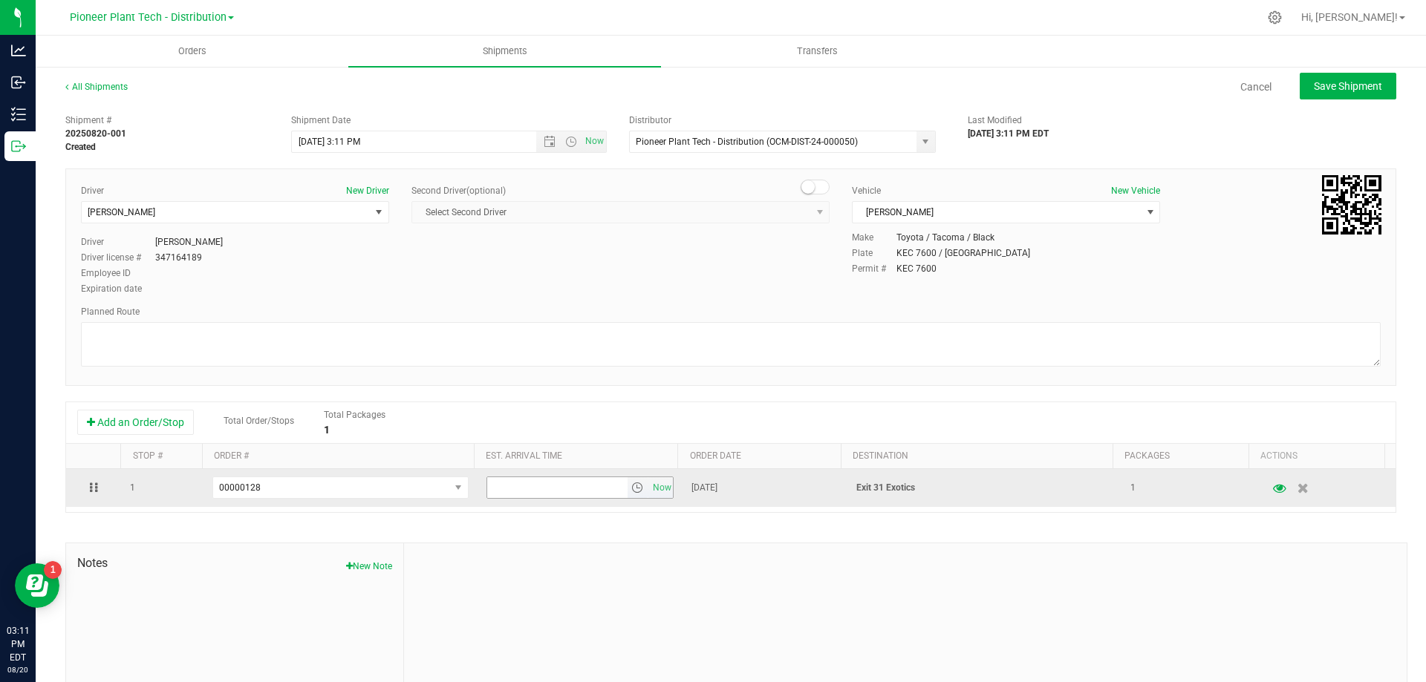
click at [631, 489] on span "select" at bounding box center [637, 488] width 12 height 12
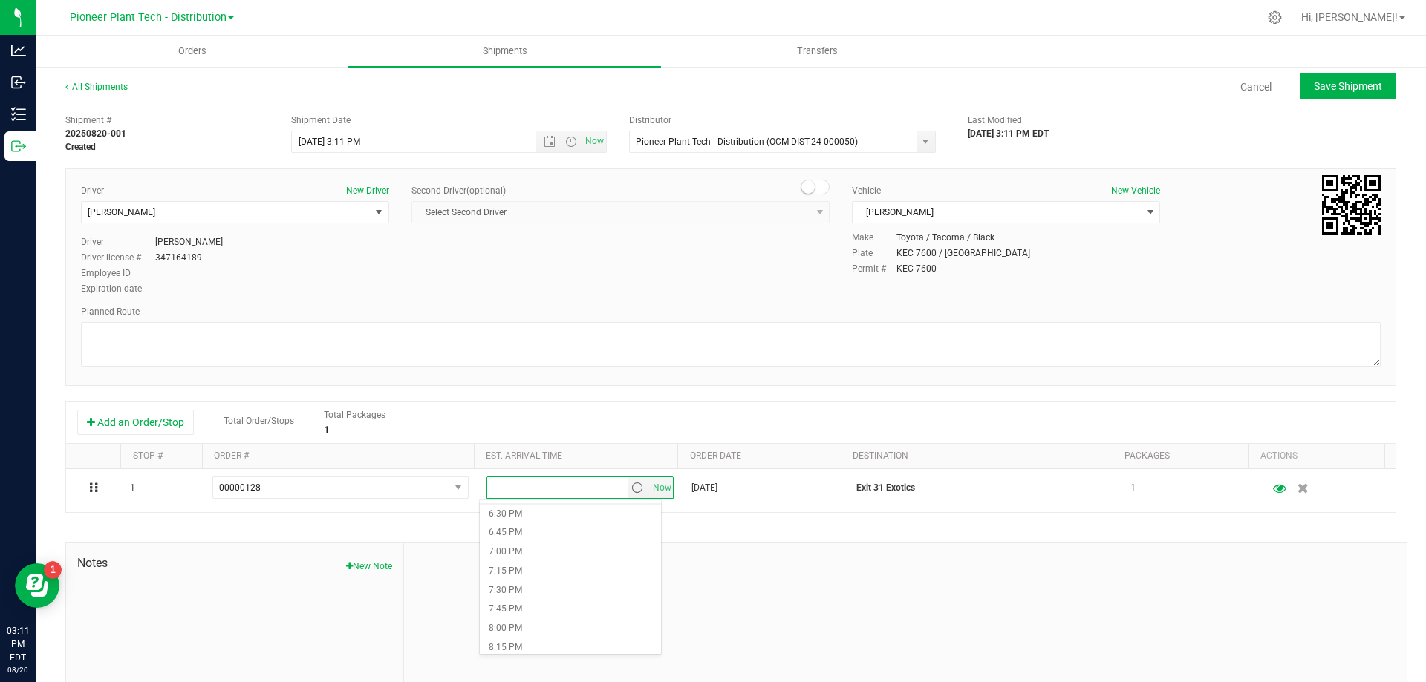
scroll to position [1262, 0]
click at [523, 512] on li "4:30 PM" at bounding box center [570, 509] width 181 height 19
click at [1354, 88] on span "Save Shipment" at bounding box center [1348, 86] width 68 height 12
type input "8/20/2025 7:11 PM"
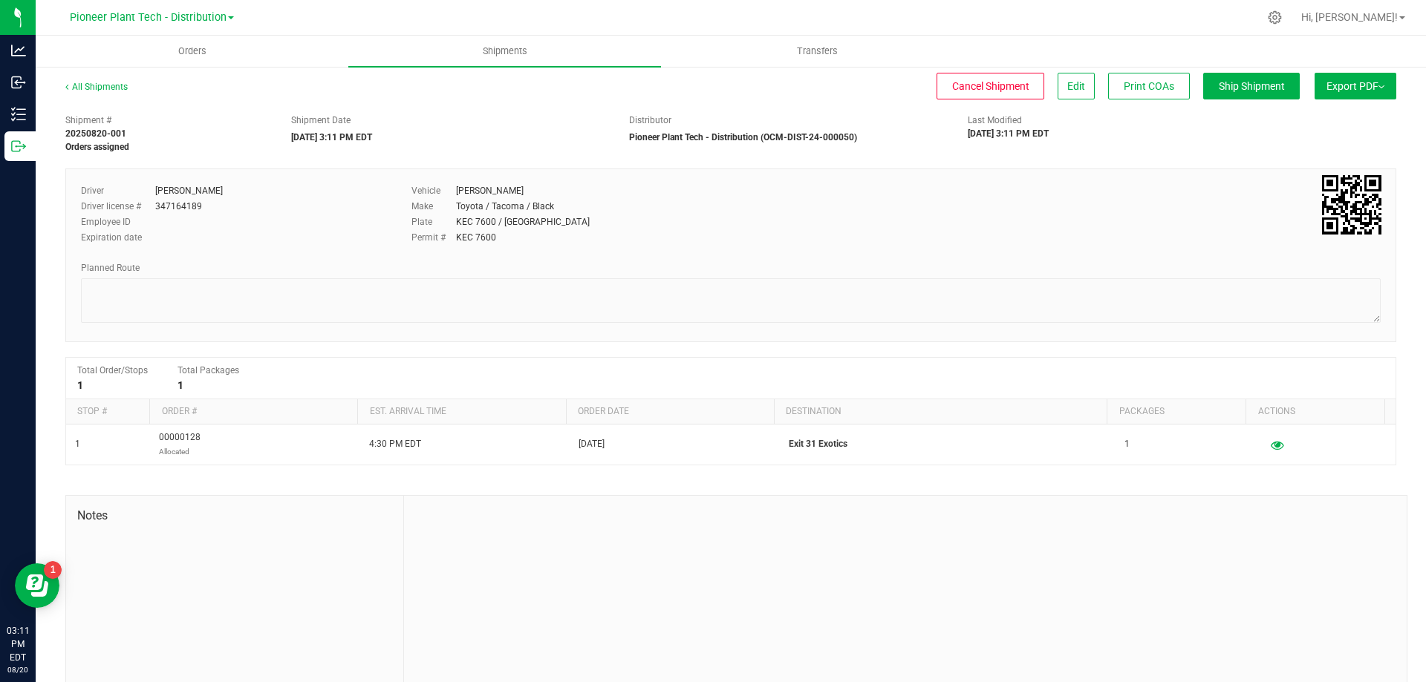
click at [1369, 88] on button "Export PDF" at bounding box center [1355, 86] width 82 height 27
click at [1305, 160] on span "NY Manifest" at bounding box center [1310, 163] width 49 height 10
click at [1291, 163] on span "NY Manifest" at bounding box center [1310, 163] width 49 height 10
